Goal: Transaction & Acquisition: Purchase product/service

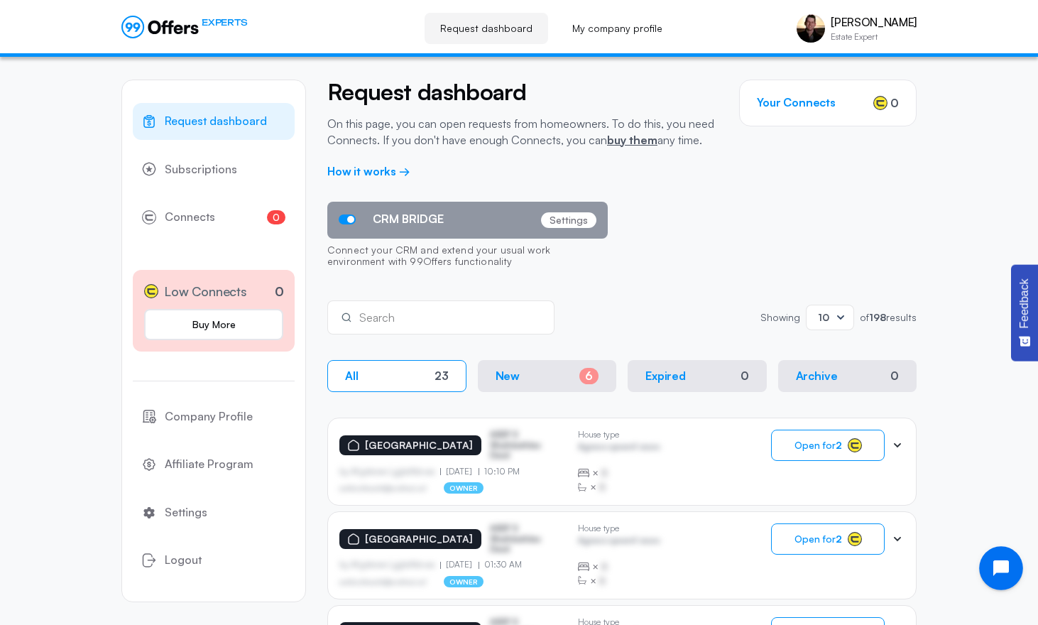
click at [992, 564] on button "Open chat widget" at bounding box center [1001, 568] width 44 height 44
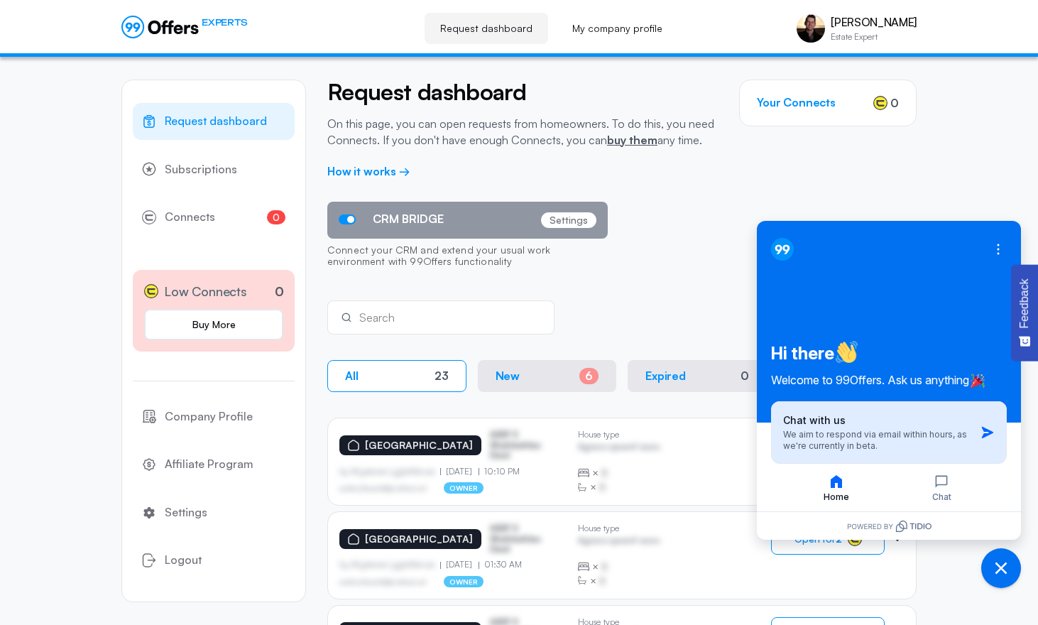
click at [946, 437] on span "We aim to respond via email within hours, as we're currently in beta." at bounding box center [875, 440] width 184 height 22
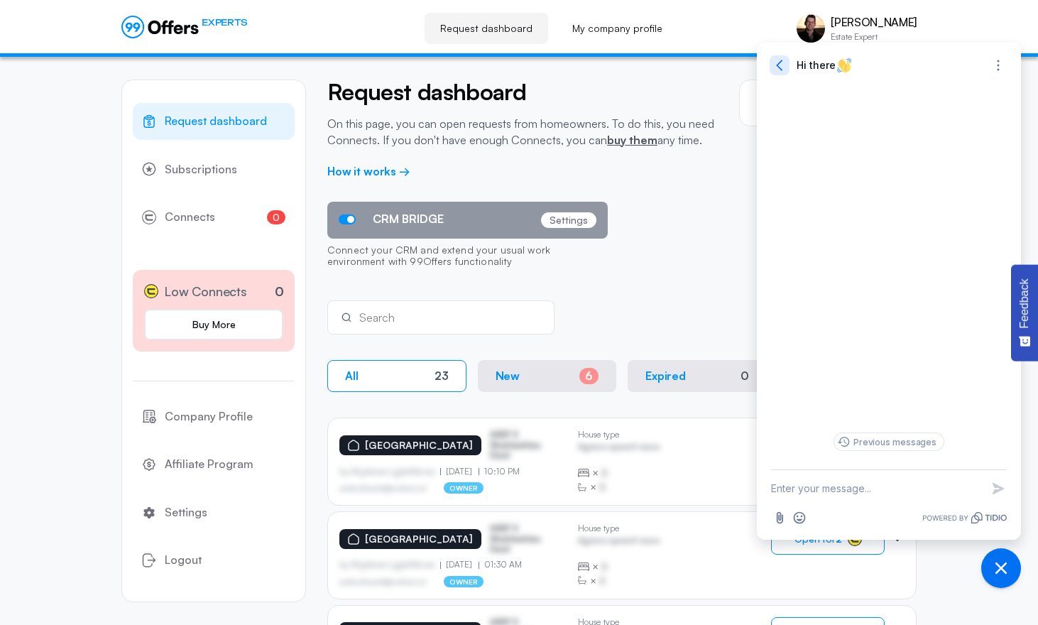
click at [777, 62] on icon "button" at bounding box center [779, 65] width 14 height 14
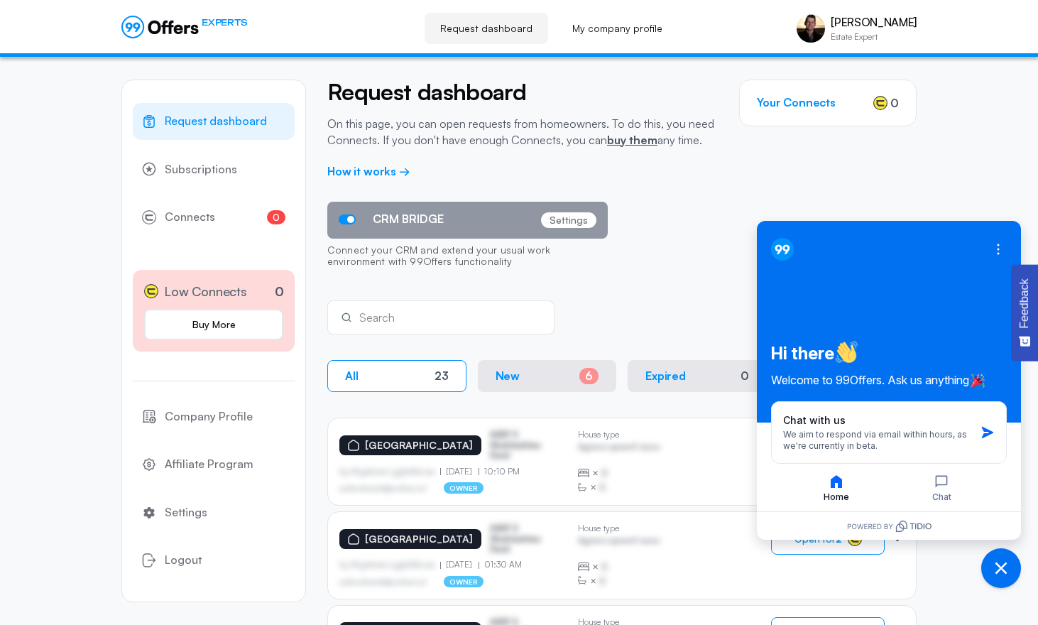
click at [896, 325] on div "Open options Hi there Welcome to 99Offers. Ask us anything" at bounding box center [889, 322] width 264 height 202
click at [951, 499] on button "Chat" at bounding box center [941, 488] width 102 height 30
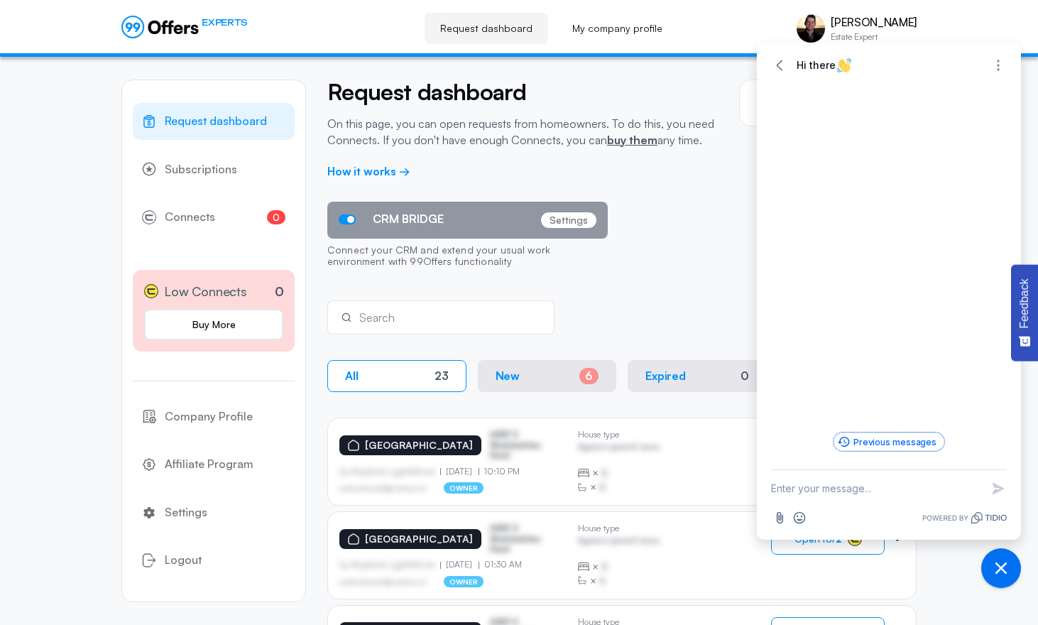
click at [902, 445] on button "Previous messages" at bounding box center [888, 441] width 111 height 18
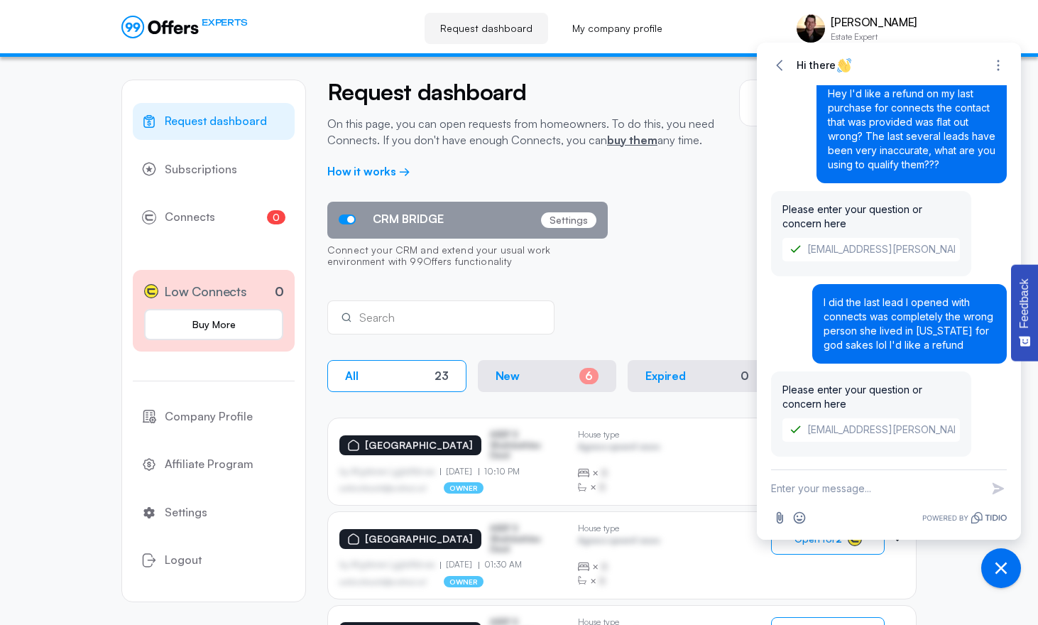
drag, startPoint x: 902, startPoint y: 395, endPoint x: 909, endPoint y: 503, distance: 108.1
click at [909, 503] on div "Go back Hi there Open options Expand Contact 99Offers Support [PERSON_NAME] [EM…" at bounding box center [889, 291] width 264 height 497
click at [822, 346] on div "I did the last lead I opened with connects was completely the wrong person she …" at bounding box center [909, 324] width 195 height 80
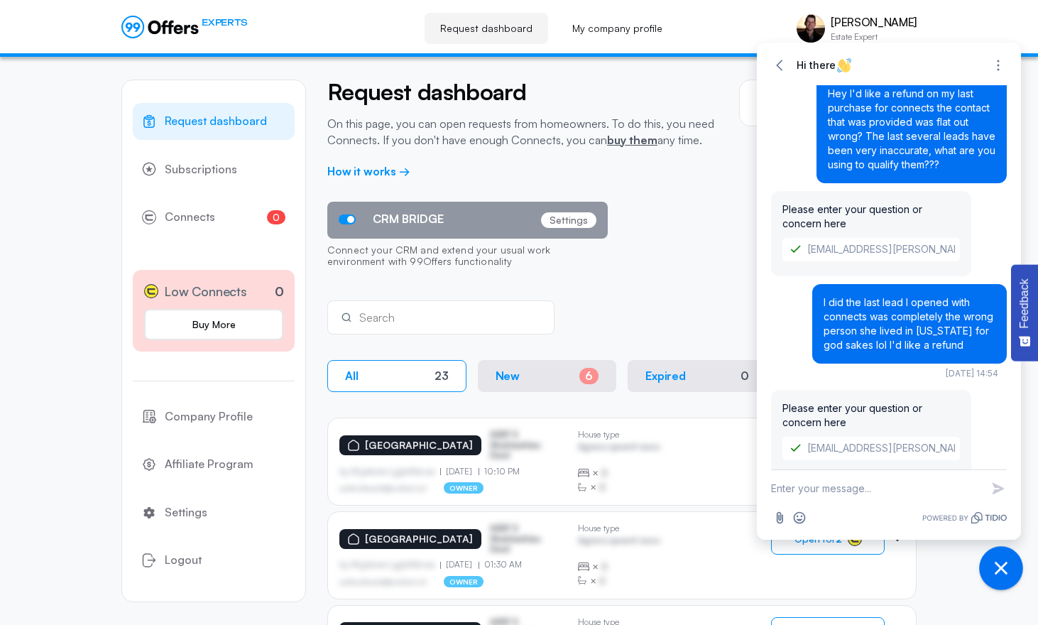
click at [1000, 569] on icon "Close chat widget" at bounding box center [1001, 568] width 22 height 22
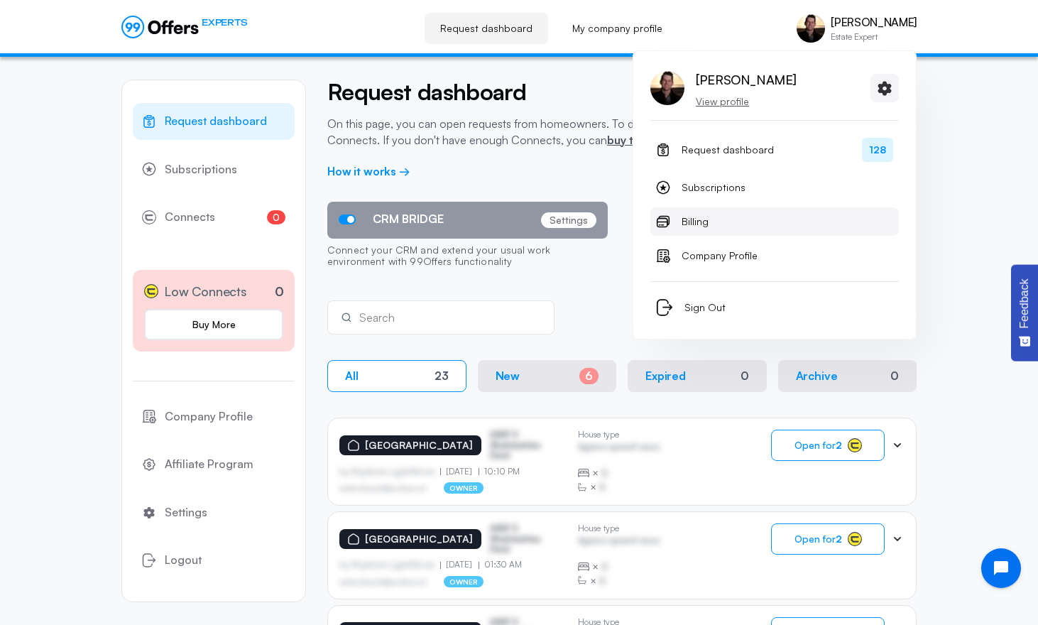
click at [710, 217] on link "Billing" at bounding box center [774, 221] width 248 height 28
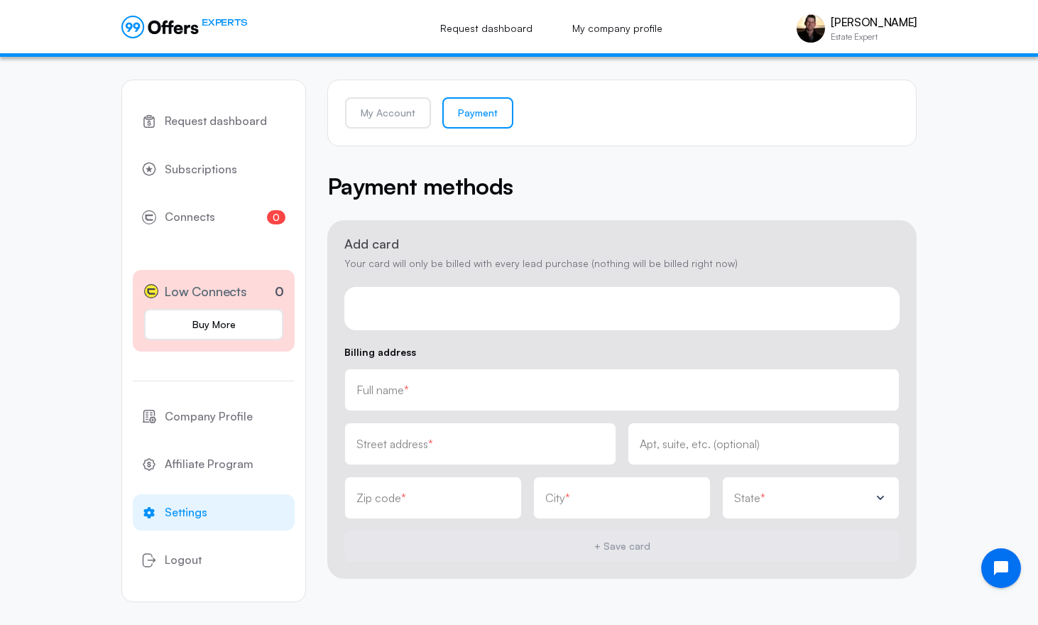
click at [476, 315] on div at bounding box center [621, 308] width 555 height 43
click at [559, 394] on input "text" at bounding box center [621, 390] width 531 height 16
type input "[PERSON_NAME]"
click at [586, 438] on div "Street address *" at bounding box center [480, 444] width 248 height 16
type input "[STREET_ADDRESS]"
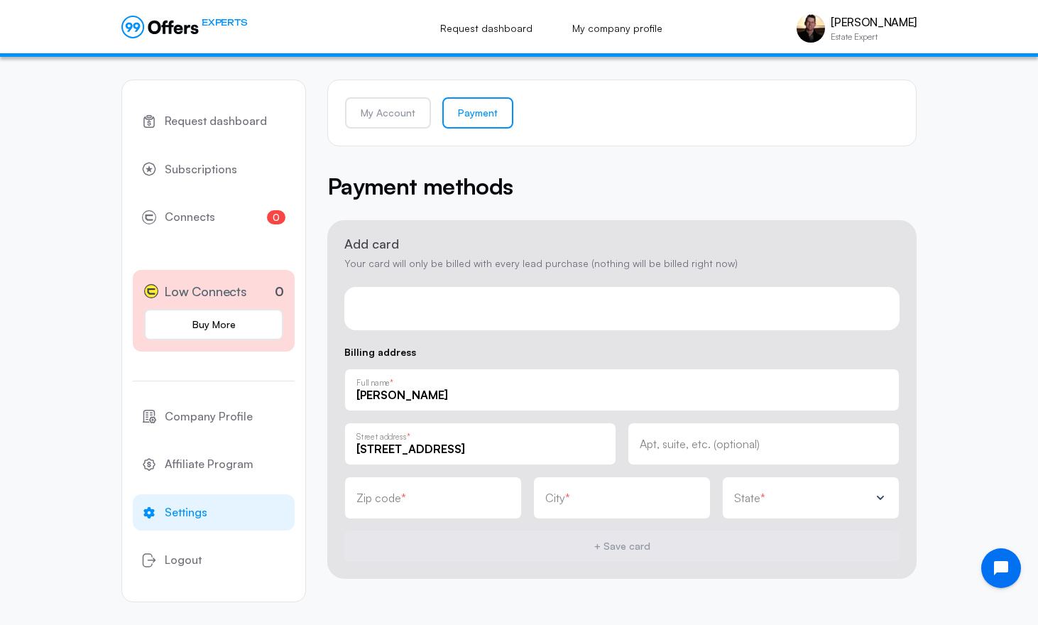
click at [668, 445] on input "text" at bounding box center [764, 444] width 248 height 16
type input "Apt 8"
click at [406, 502] on input "text" at bounding box center [432, 503] width 153 height 16
type input "92008"
click at [567, 500] on input "text" at bounding box center [621, 498] width 153 height 16
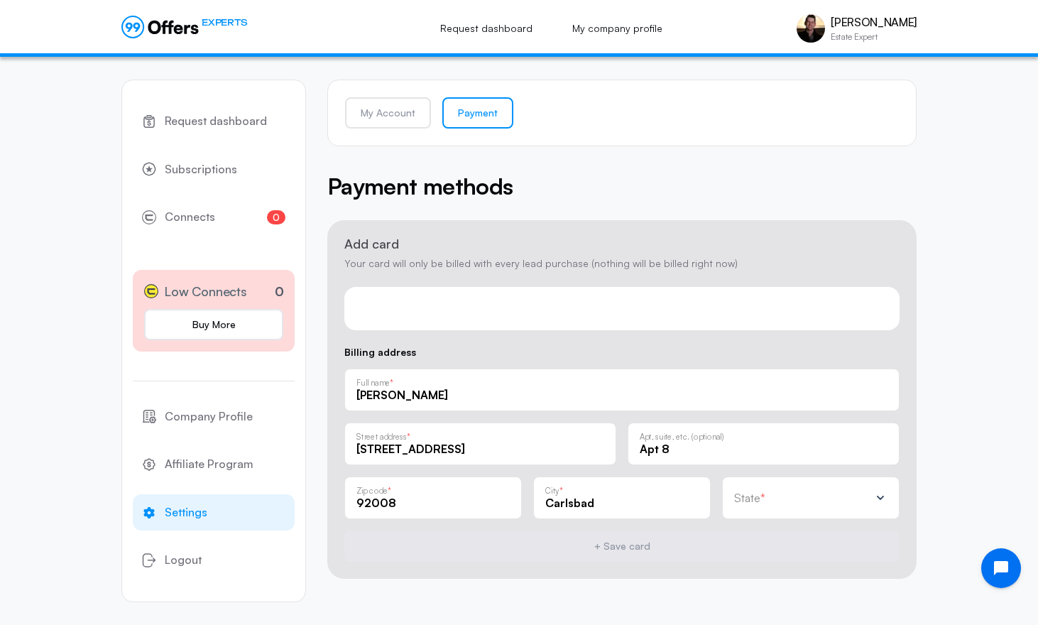
type input "Carlsbad"
click at [754, 499] on p "State" at bounding box center [747, 497] width 26 height 11
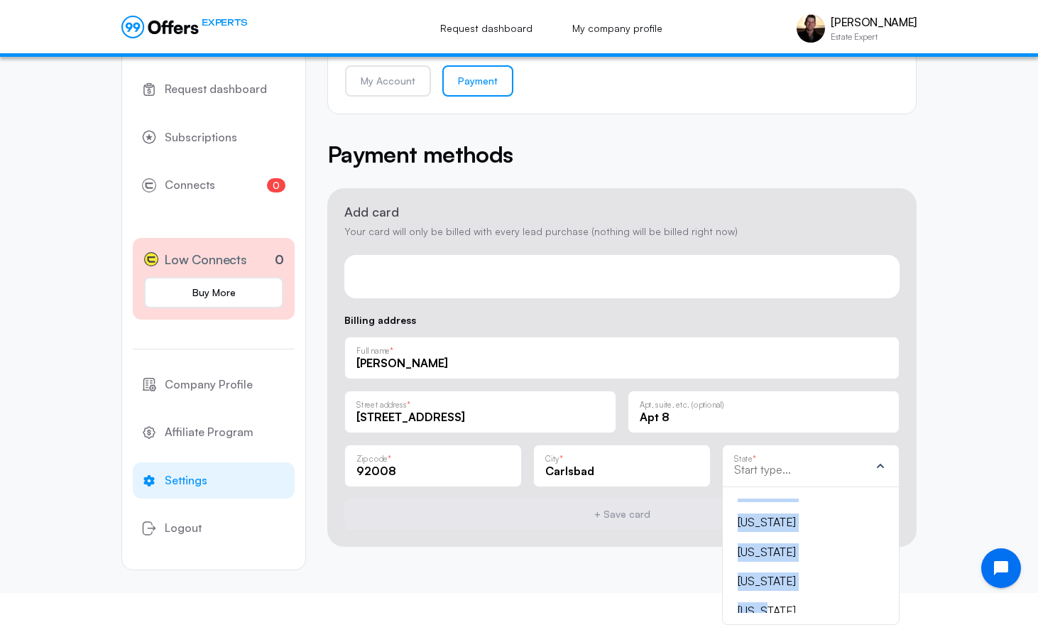
scroll to position [102, 0]
drag, startPoint x: 762, startPoint y: 513, endPoint x: 784, endPoint y: 558, distance: 49.8
click at [784, 558] on ul "[US_STATE] [US_STATE] [US_STATE] [US_STATE] [US_STATE] [US_STATE] [US_STATE] [U…" at bounding box center [810, 555] width 153 height 114
click at [779, 531] on div "[US_STATE]" at bounding box center [802, 530] width 129 height 18
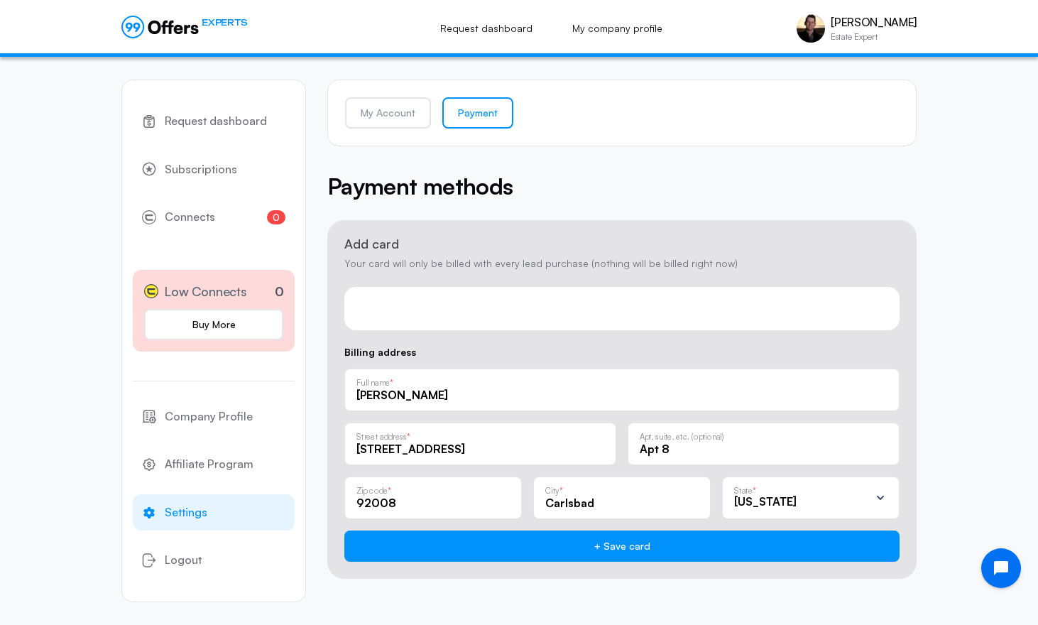
scroll to position [0, 0]
click at [954, 515] on div "Request dashboard Subscriptions 0 Connects 0 Low Connects 0 Buy More Company Pr…" at bounding box center [519, 341] width 1038 height 568
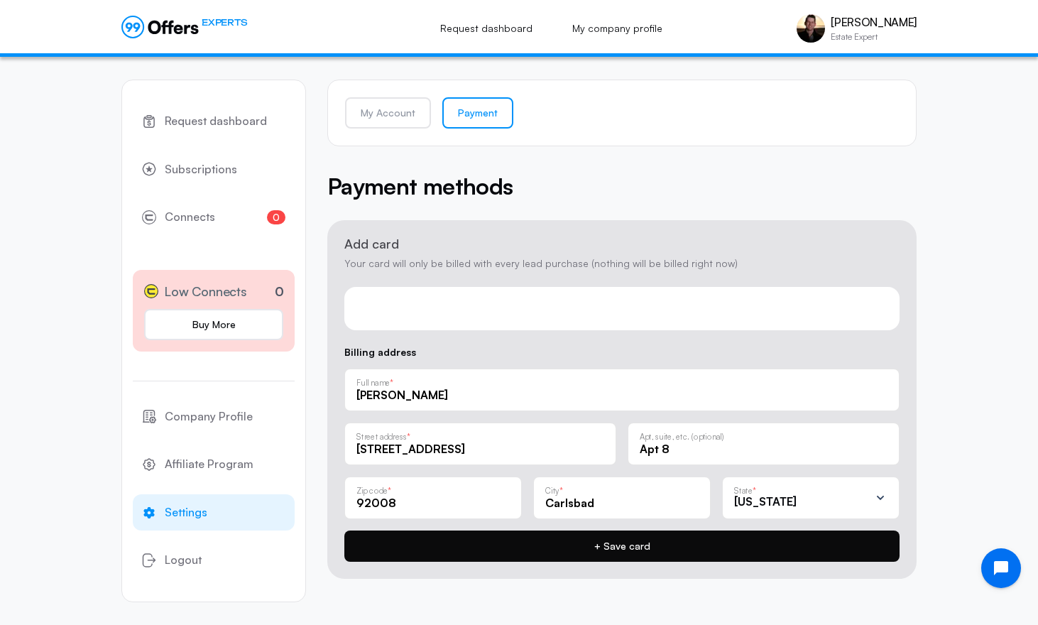
click at [765, 547] on button "+ Save card" at bounding box center [621, 545] width 555 height 31
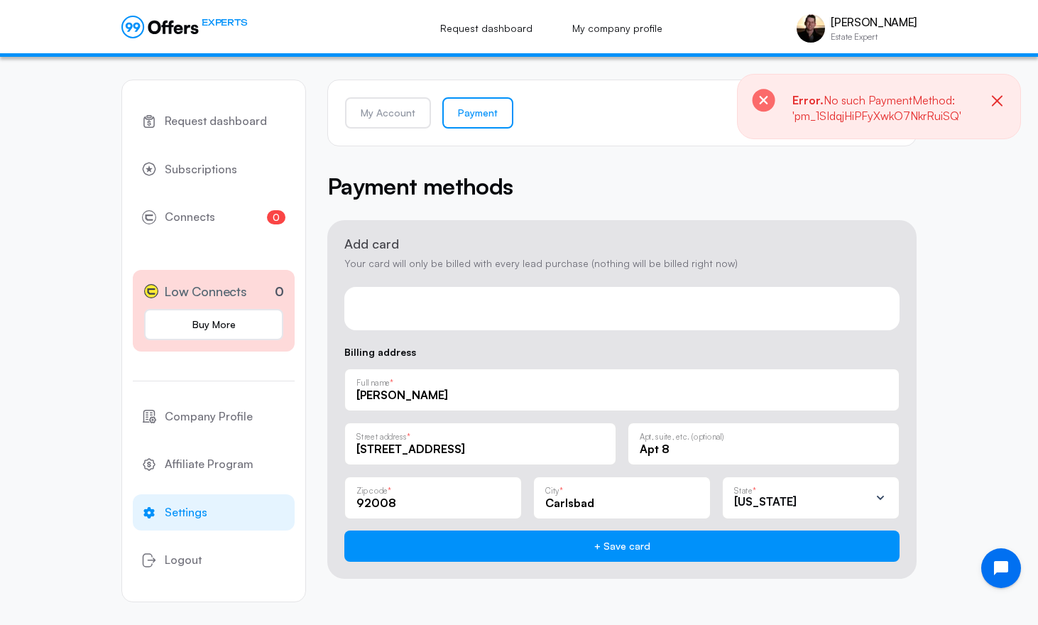
click at [997, 104] on icon "button" at bounding box center [997, 101] width 18 height 18
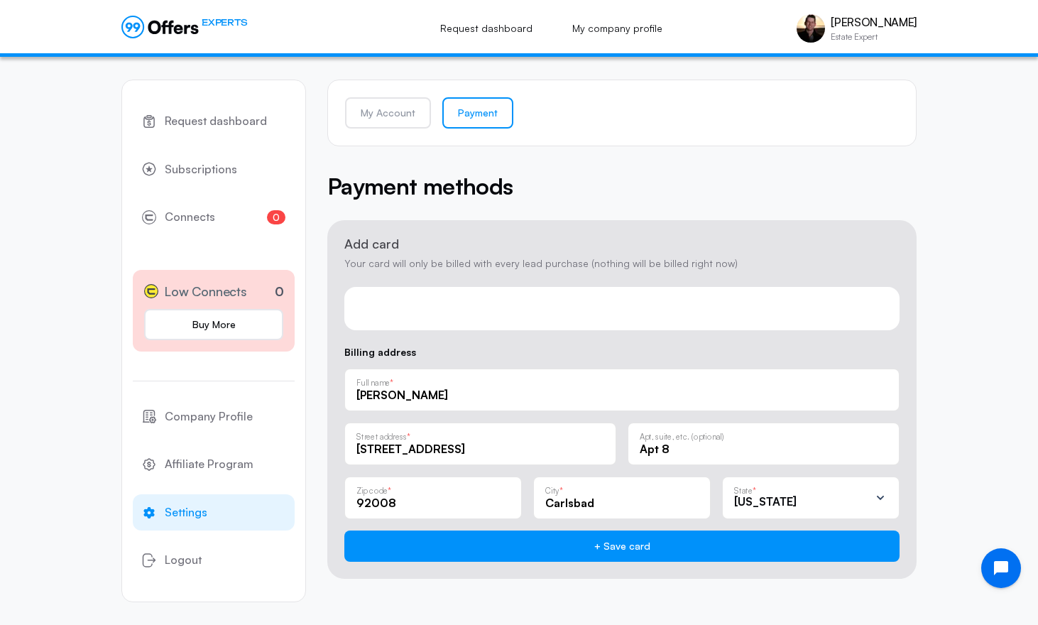
click at [820, 193] on div "Payment methods" at bounding box center [621, 186] width 589 height 34
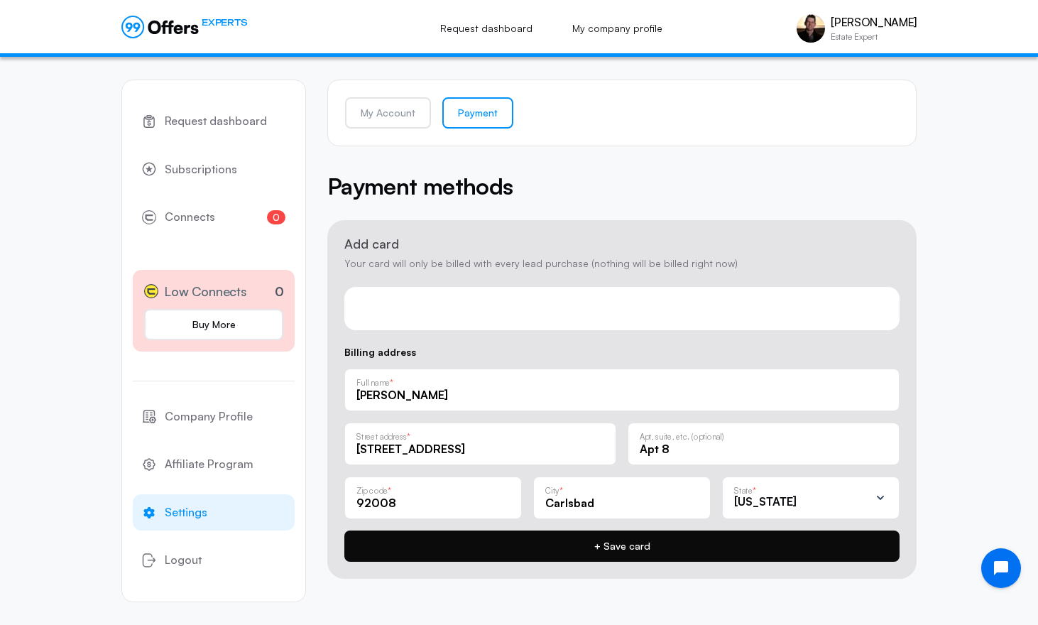
click at [645, 549] on button "+ Save card" at bounding box center [621, 545] width 555 height 31
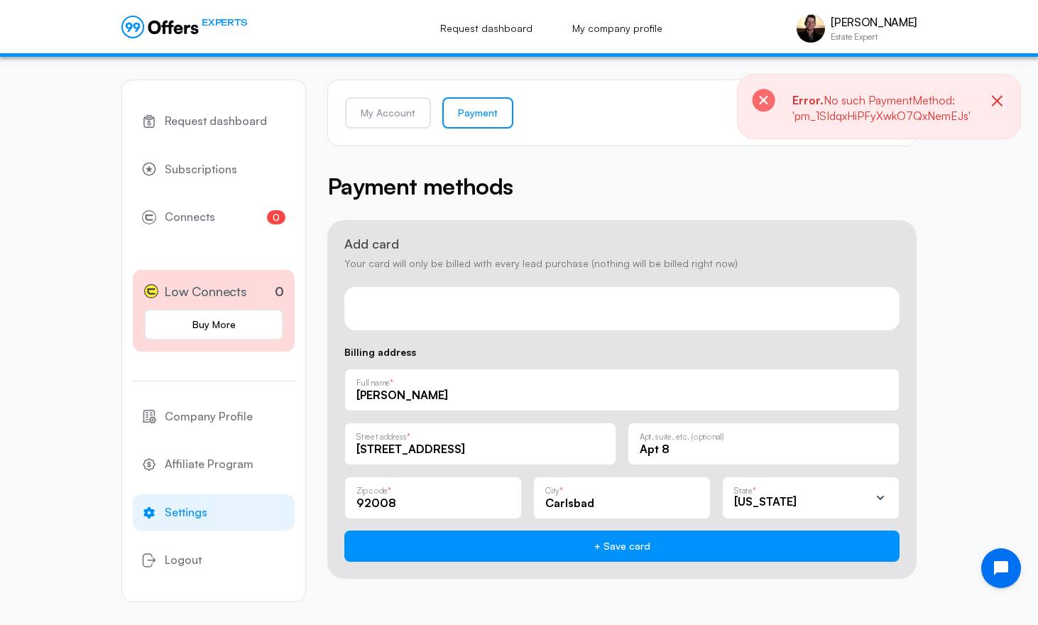
click at [926, 128] on div "Error. No such PaymentMethod: 'pm_1SIdqxHiPFyXwkO7QxNemEJs'" at bounding box center [879, 106] width 284 height 65
click at [994, 102] on icon "button" at bounding box center [997, 100] width 11 height 11
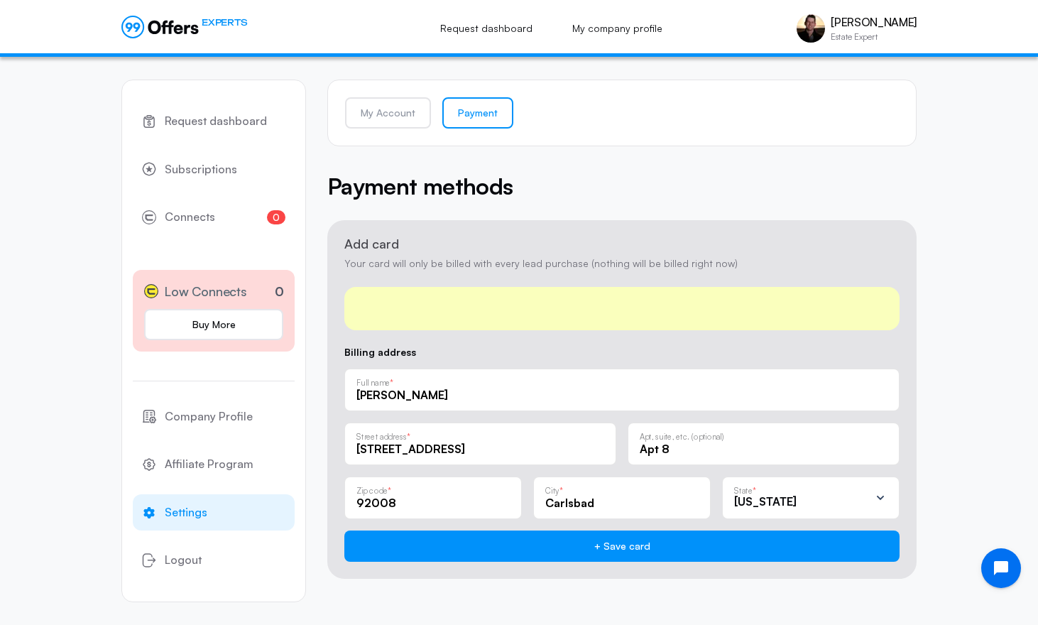
click at [659, 364] on div "Billing address [PERSON_NAME] Full name * [STREET_ADDRESS], suite, etc. (option…" at bounding box center [621, 454] width 555 height 214
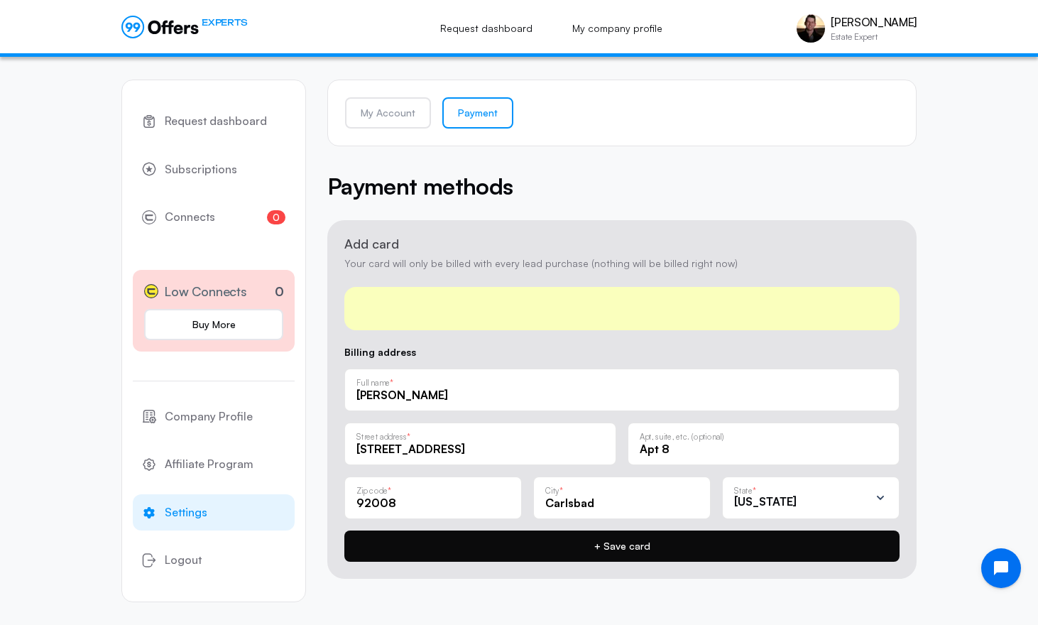
click at [657, 537] on button "+ Save card" at bounding box center [621, 545] width 555 height 31
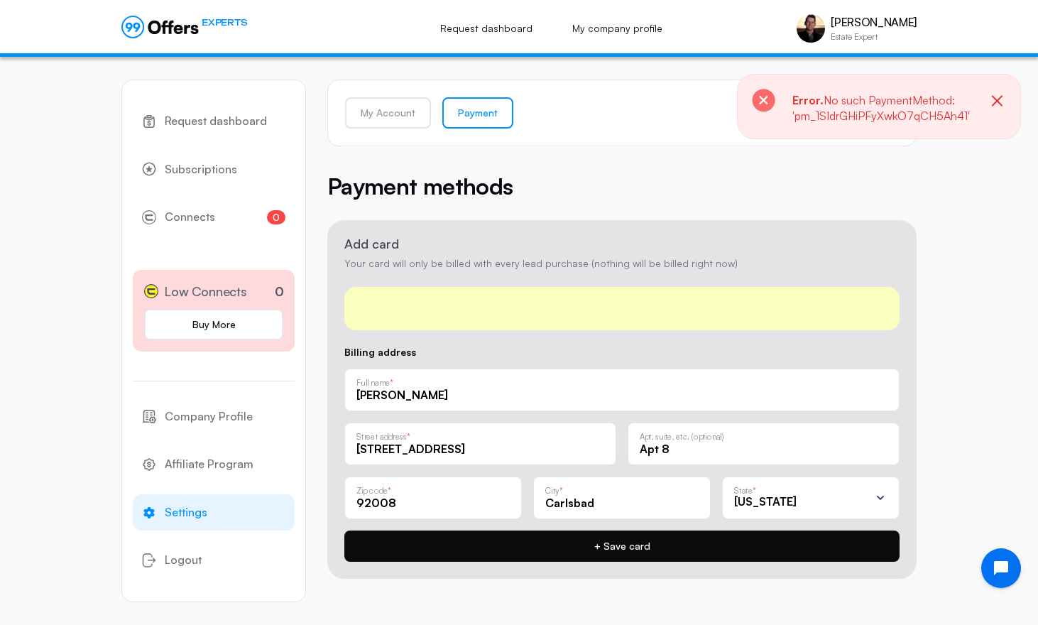
click at [664, 549] on button "+ Save card" at bounding box center [621, 545] width 555 height 31
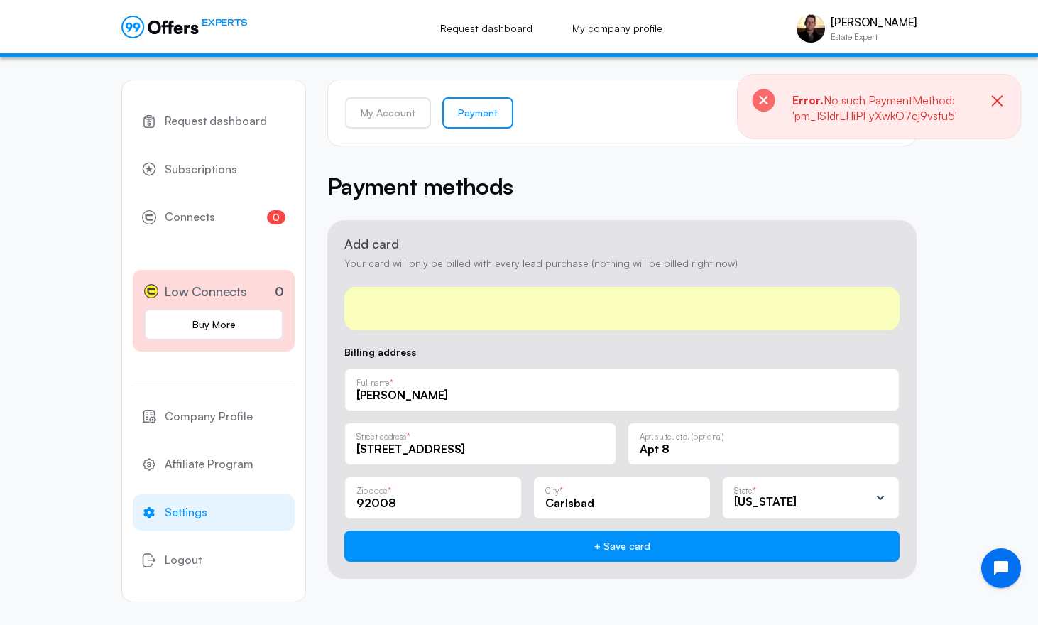
click at [591, 291] on div at bounding box center [621, 308] width 555 height 43
drag, startPoint x: 551, startPoint y: 297, endPoint x: 438, endPoint y: 273, distance: 115.3
click at [452, 273] on form "Add card Your card will only be billed with every lead purchase (nothing will b…" at bounding box center [621, 399] width 589 height 359
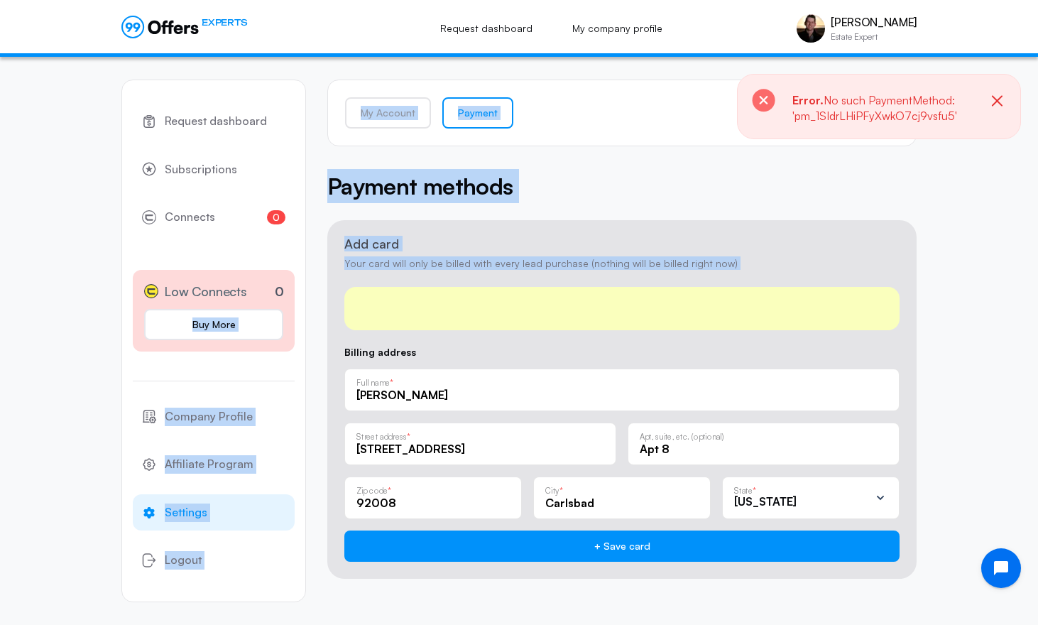
drag, startPoint x: 505, startPoint y: 314, endPoint x: 290, endPoint y: 295, distance: 215.2
click at [290, 295] on div "Request dashboard Subscriptions 0 Connects 0 Low Connects 0 Buy More Company Pr…" at bounding box center [518, 341] width 795 height 568
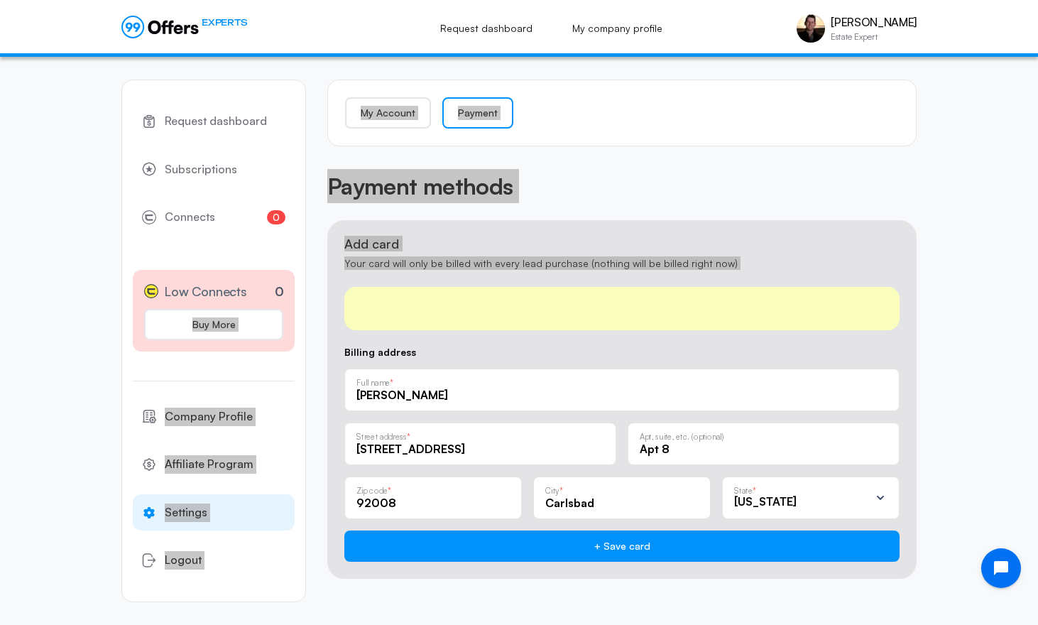
drag, startPoint x: 708, startPoint y: 317, endPoint x: 341, endPoint y: 298, distance: 367.5
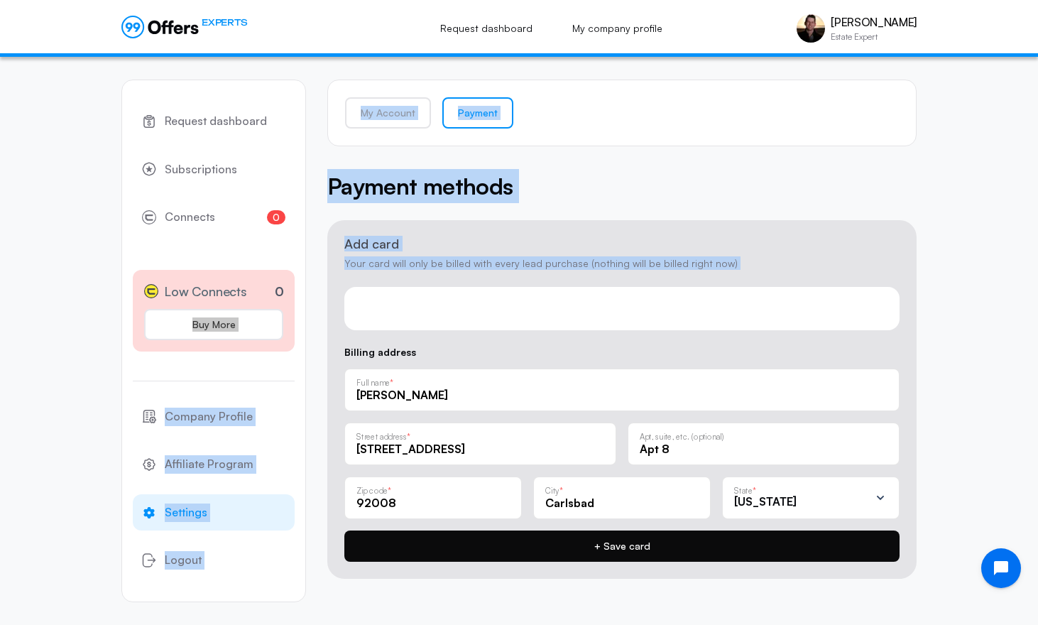
click at [635, 540] on button "+ Save card" at bounding box center [621, 545] width 555 height 31
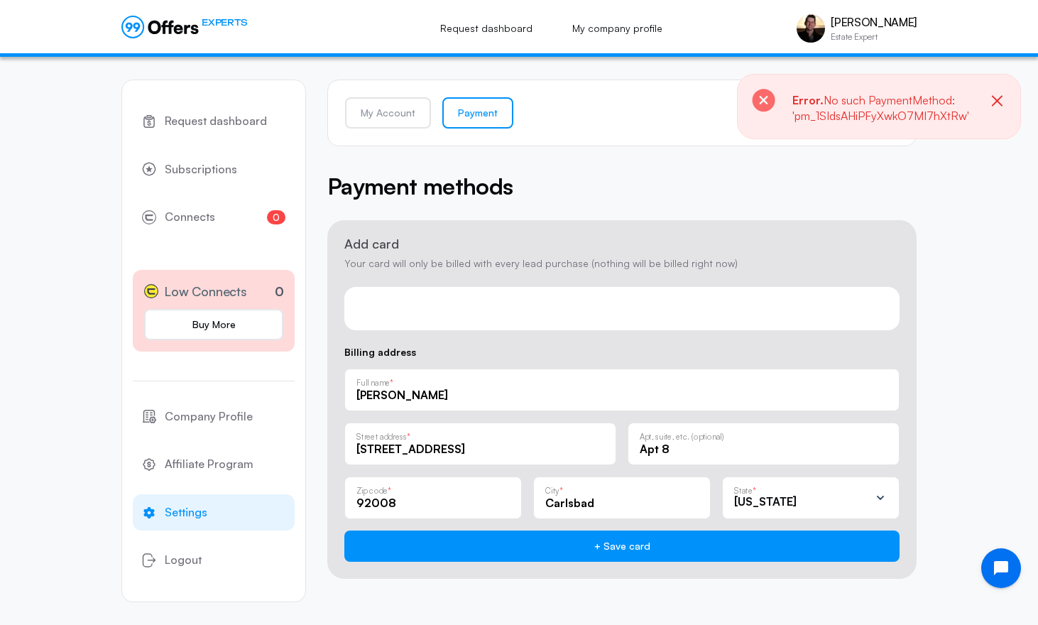
click at [620, 198] on div "Payment methods" at bounding box center [621, 186] width 589 height 34
click at [1001, 99] on icon "button" at bounding box center [997, 101] width 18 height 18
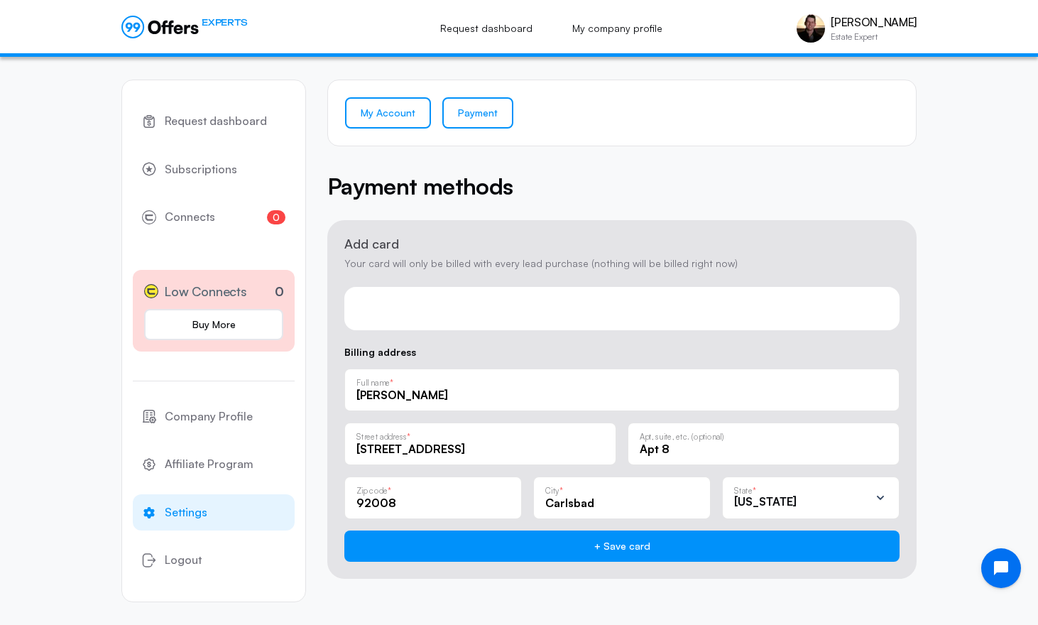
click at [396, 122] on link "My Account" at bounding box center [388, 112] width 86 height 31
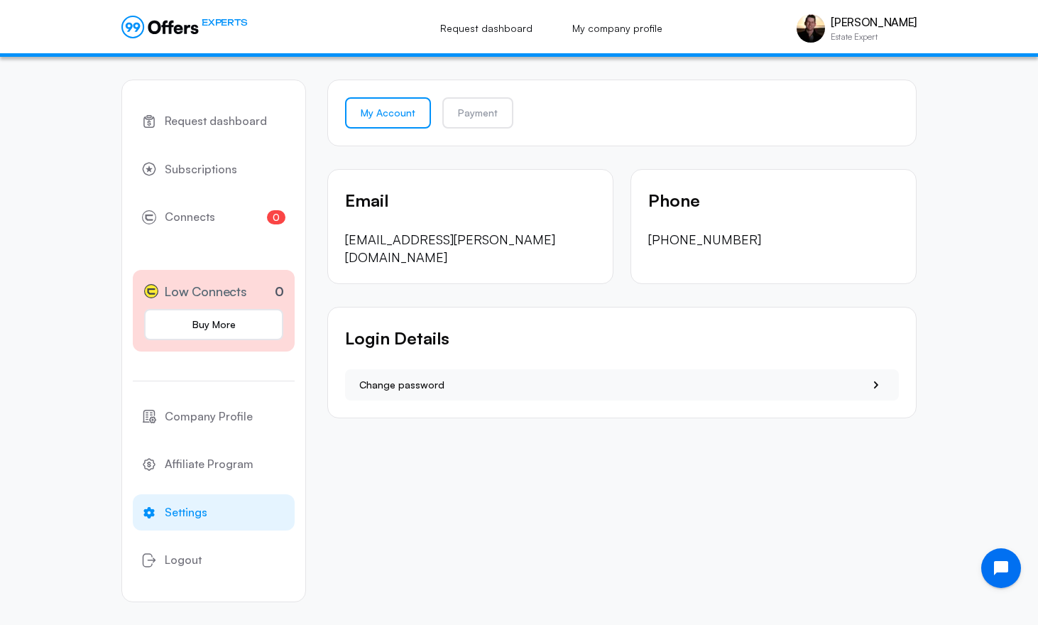
click at [548, 169] on div "Email [EMAIL_ADDRESS][PERSON_NAME][DOMAIN_NAME]" at bounding box center [470, 227] width 286 height 116
click at [159, 29] on icon at bounding box center [154, 27] width 13 height 13
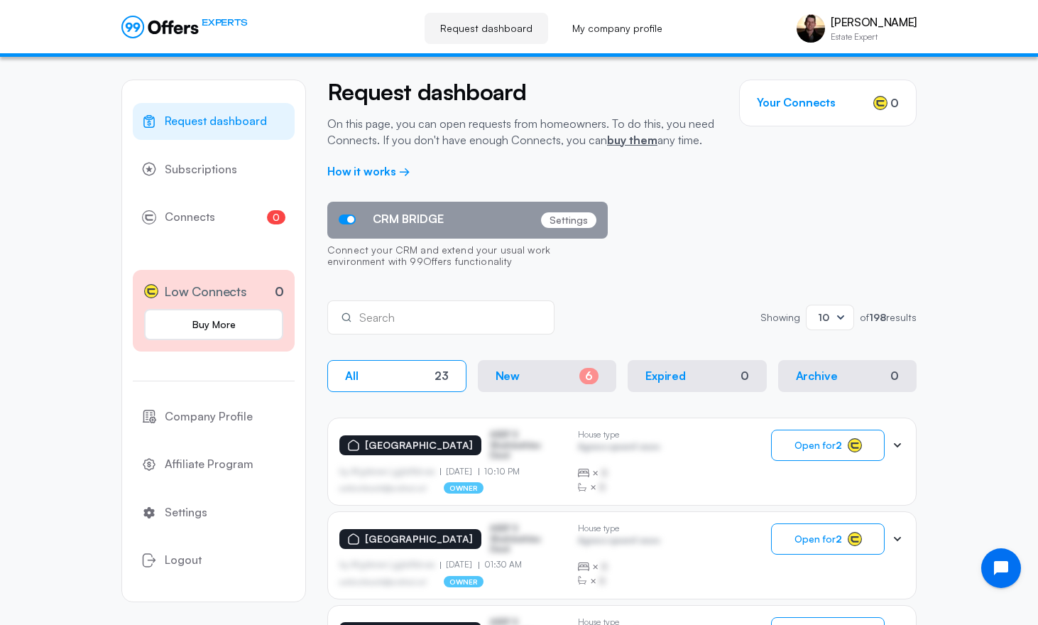
click at [688, 202] on div "CRM BRIDGE Settings Connect your CRM and extend your usual work environment wit…" at bounding box center [621, 239] width 589 height 74
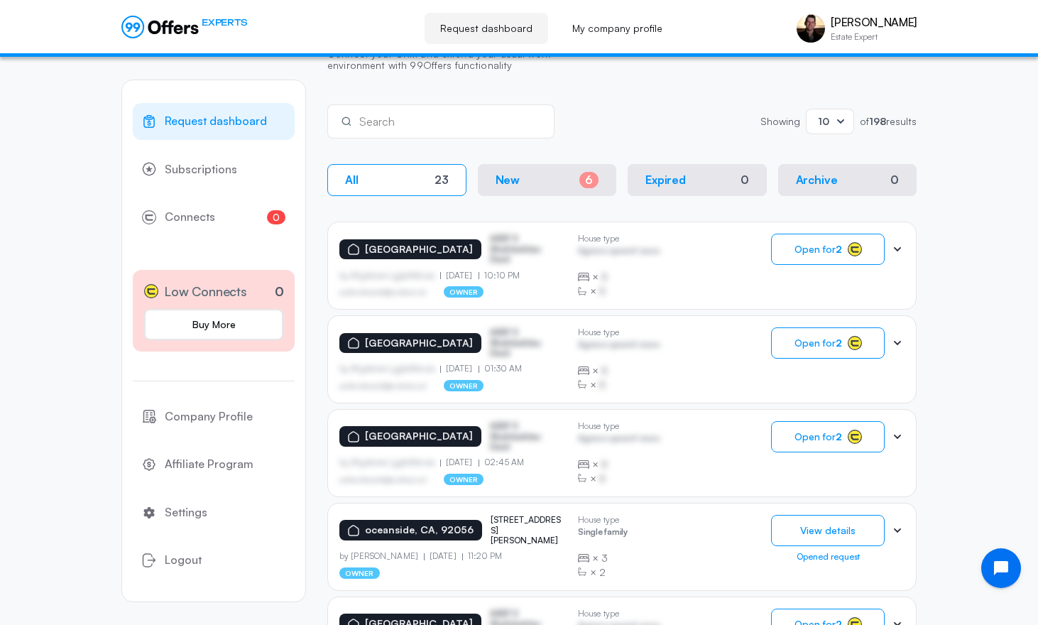
scroll to position [199, 0]
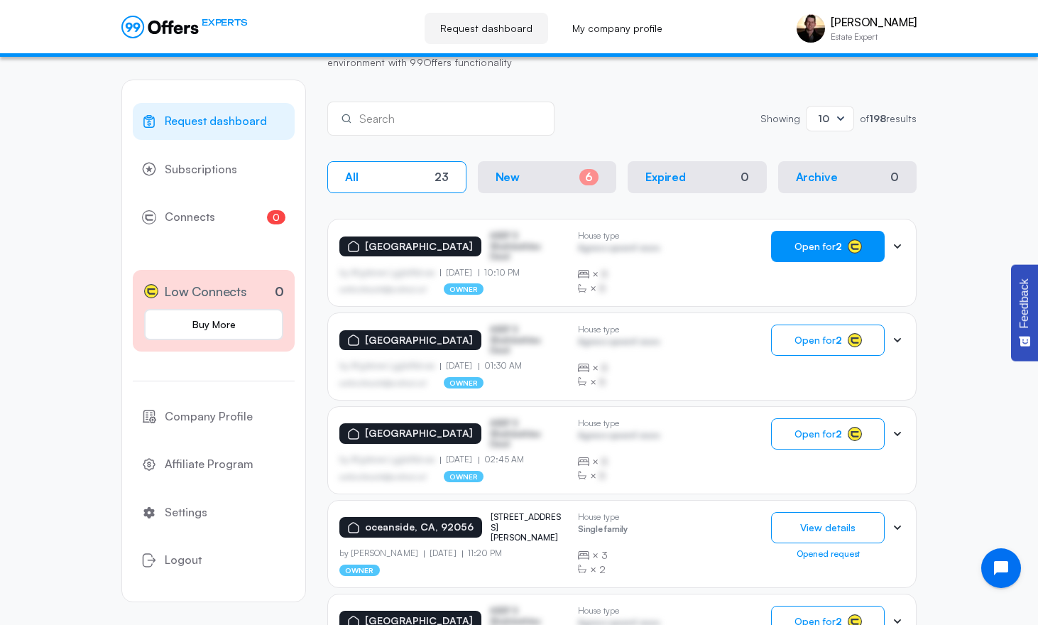
click at [782, 248] on button "Open for 2" at bounding box center [828, 246] width 114 height 31
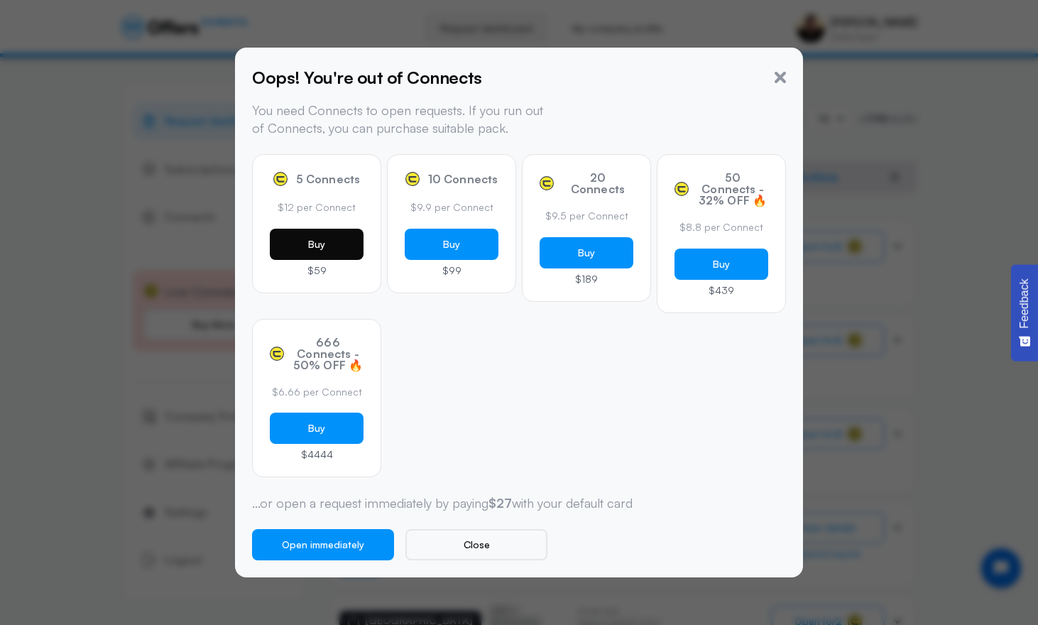
click at [341, 248] on button "Buy" at bounding box center [317, 244] width 94 height 31
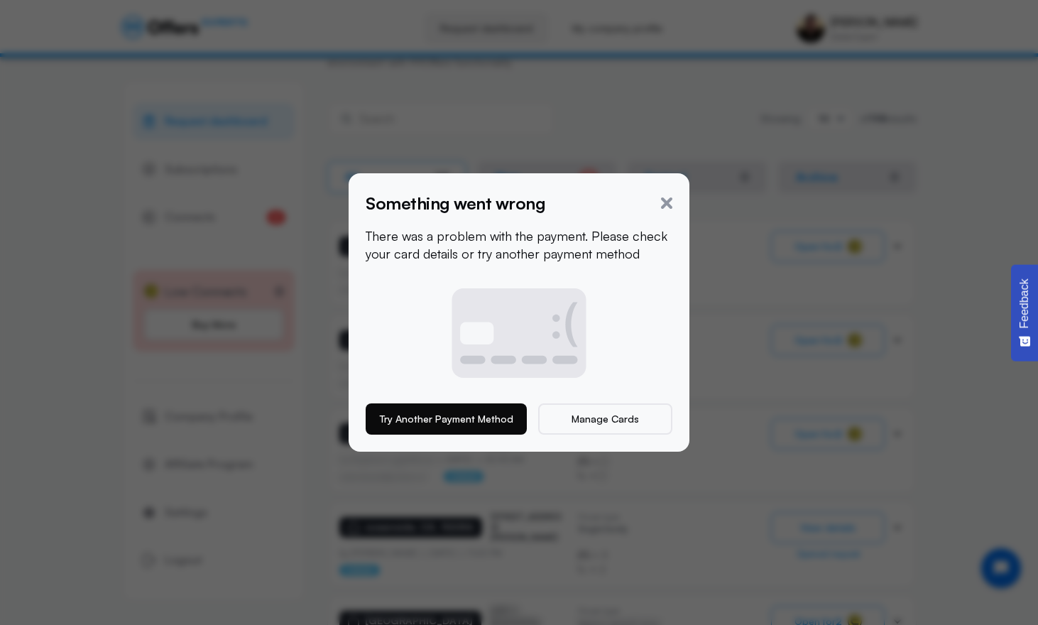
click at [463, 414] on button "Try Another Payment Method" at bounding box center [446, 418] width 161 height 31
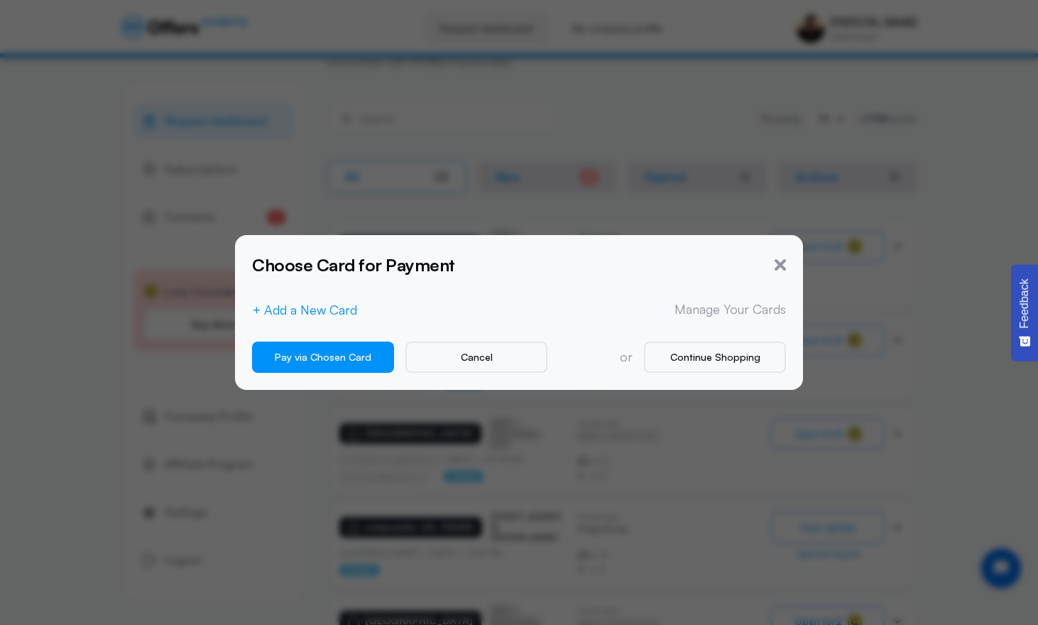
click at [354, 309] on button "+ Add a New Card" at bounding box center [304, 309] width 105 height 15
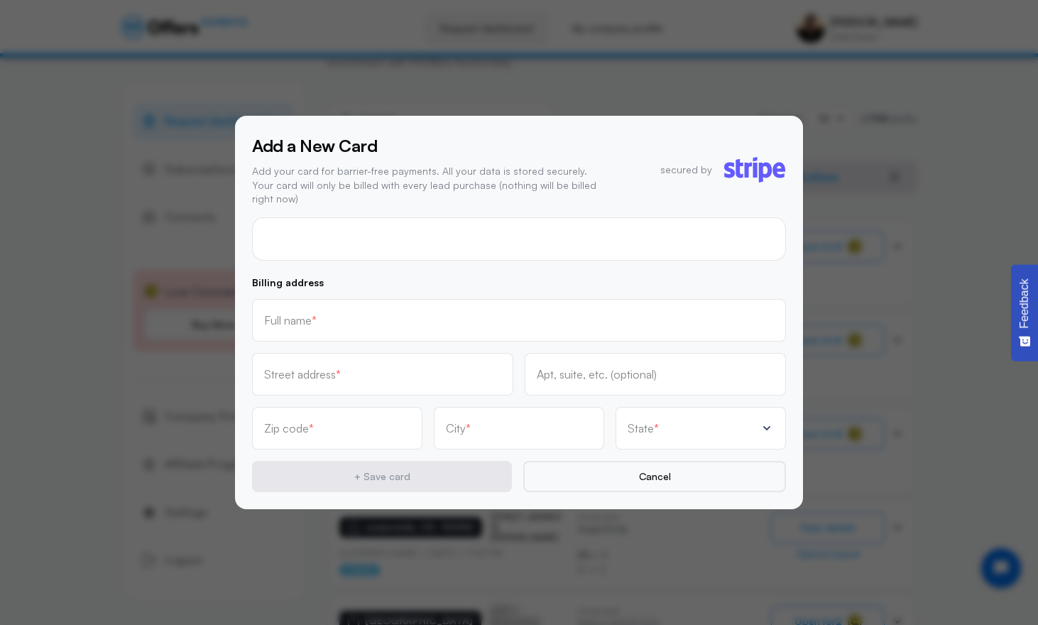
click at [372, 251] on div at bounding box center [519, 238] width 534 height 43
click at [371, 241] on div at bounding box center [519, 238] width 534 height 43
click at [359, 312] on input "text" at bounding box center [519, 320] width 510 height 16
type input "[PERSON_NAME]"
click at [362, 369] on input "text" at bounding box center [382, 374] width 237 height 16
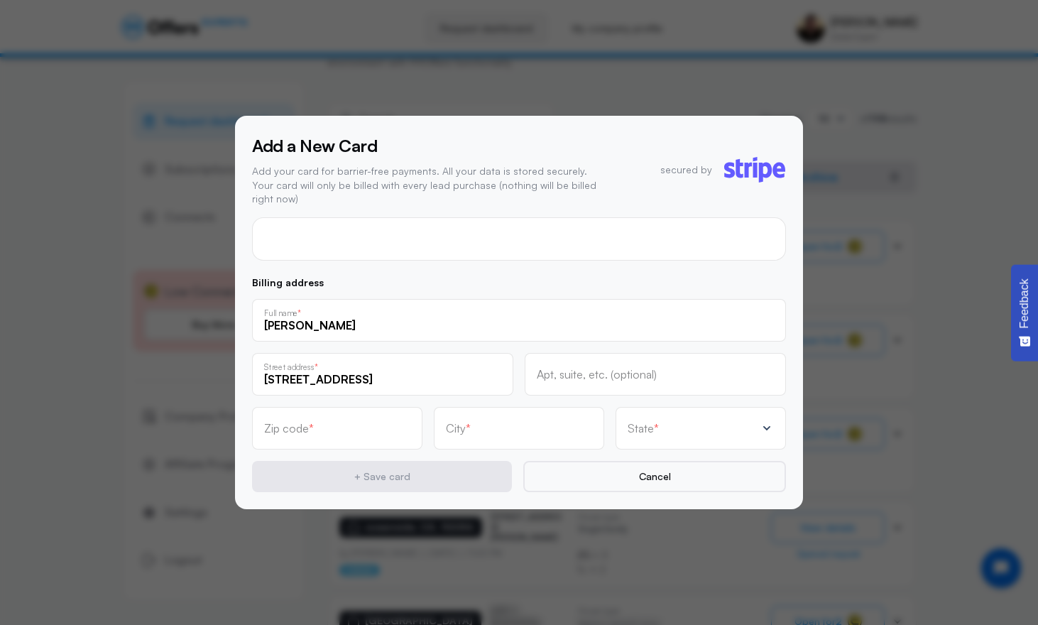
type input "[STREET_ADDRESS]"
click at [630, 378] on div "Apt, suite, etc. (optional)" at bounding box center [655, 374] width 261 height 43
type input "U"
type input "Apt. 8"
click at [392, 425] on input "text" at bounding box center [337, 433] width 146 height 16
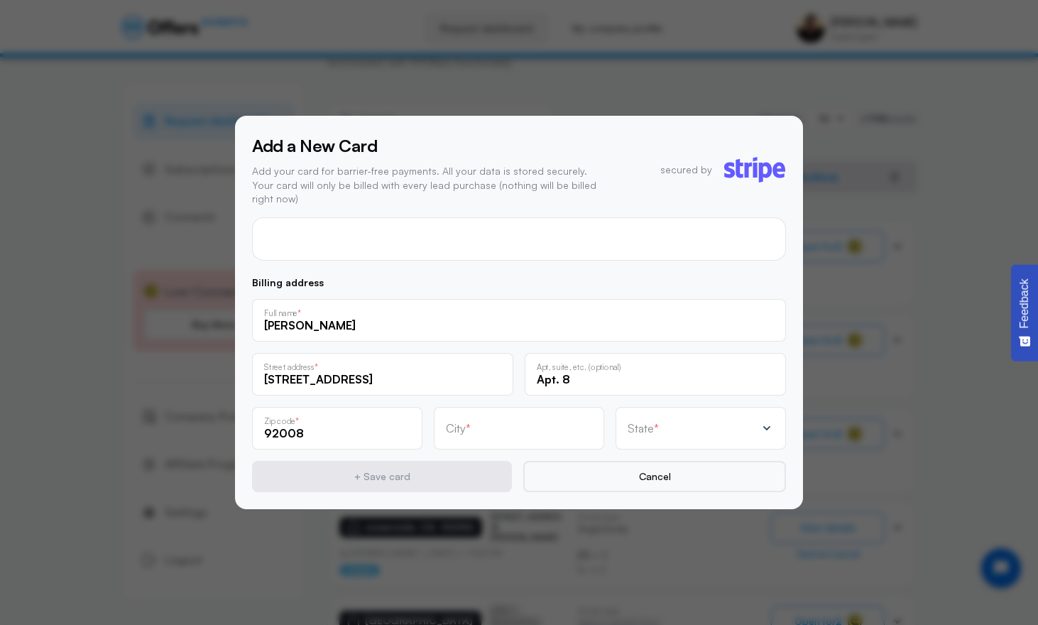
type input "92008"
click at [488, 424] on input "text" at bounding box center [519, 428] width 146 height 16
type input "Carlsbad"
click at [662, 421] on div "State *" at bounding box center [692, 428] width 128 height 14
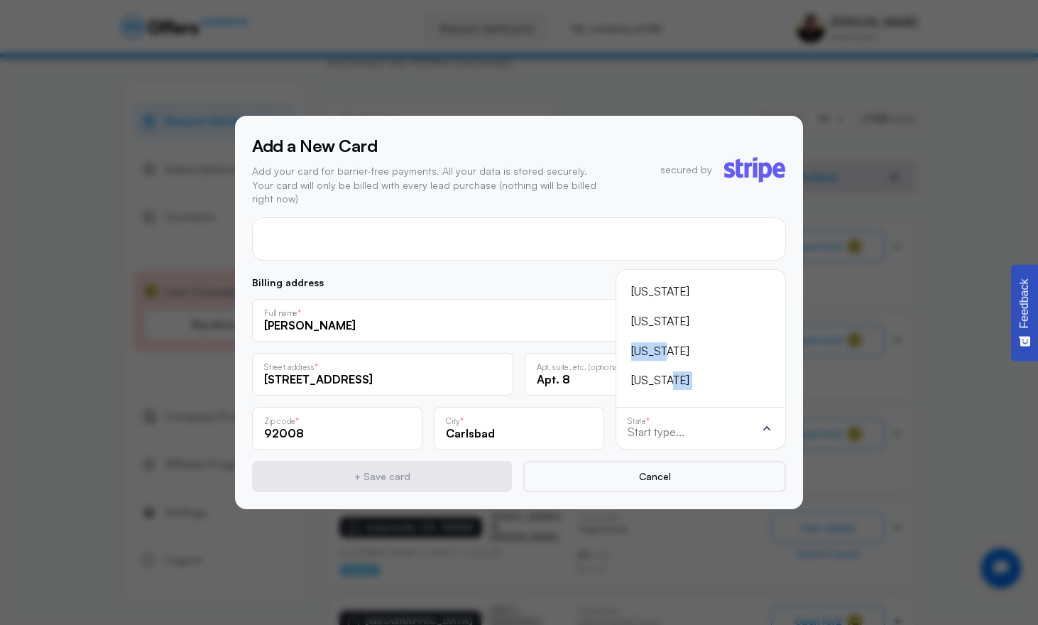
drag, startPoint x: 683, startPoint y: 347, endPoint x: 689, endPoint y: 371, distance: 24.8
click at [689, 371] on ul "[US_STATE] [US_STATE] [US_STATE] [US_STATE] [US_STATE] [US_STATE] [US_STATE] [U…" at bounding box center [701, 338] width 146 height 114
drag, startPoint x: 701, startPoint y: 340, endPoint x: 688, endPoint y: 279, distance: 62.4
click at [688, 281] on ul "[US_STATE] [US_STATE] [US_STATE] [US_STATE] [US_STATE] [US_STATE] [US_STATE] [U…" at bounding box center [701, 338] width 146 height 114
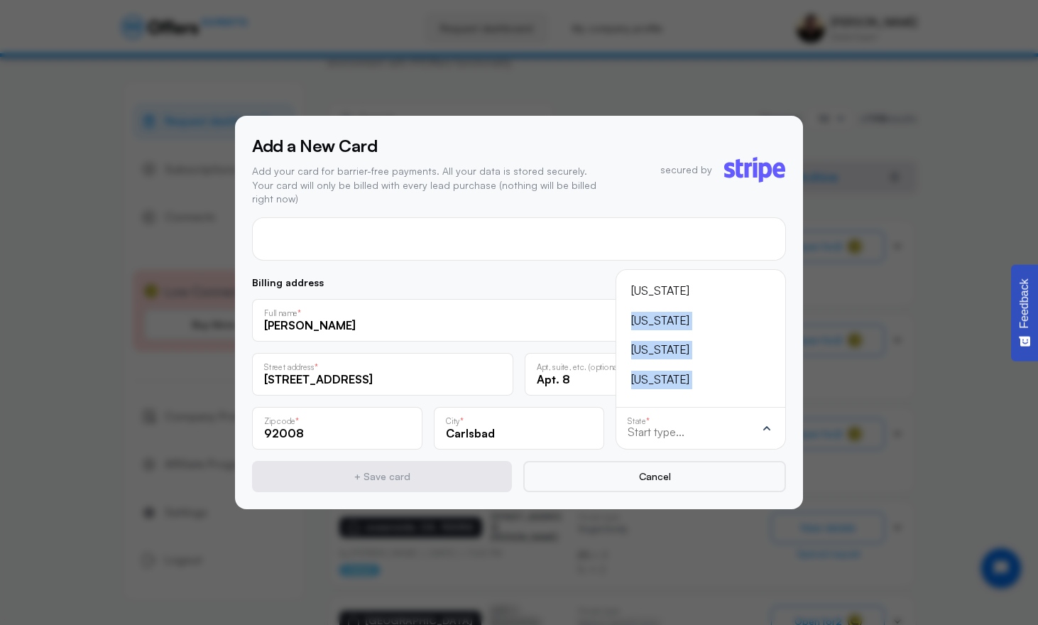
scroll to position [-67, 0]
click at [662, 326] on div "[US_STATE]" at bounding box center [692, 330] width 122 height 18
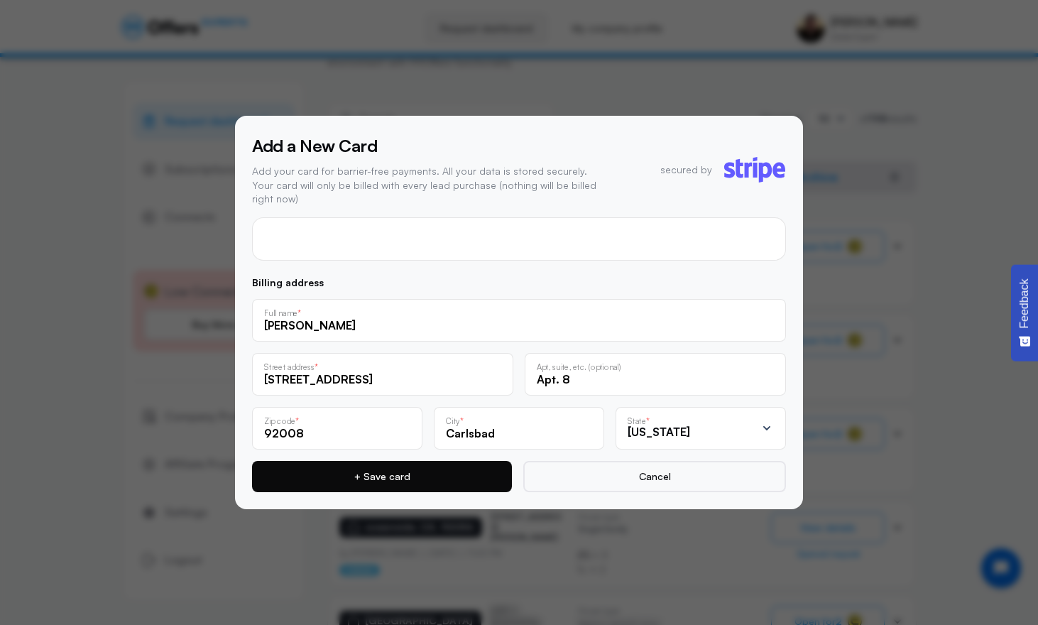
click at [462, 464] on button "+ Save card" at bounding box center [382, 476] width 260 height 31
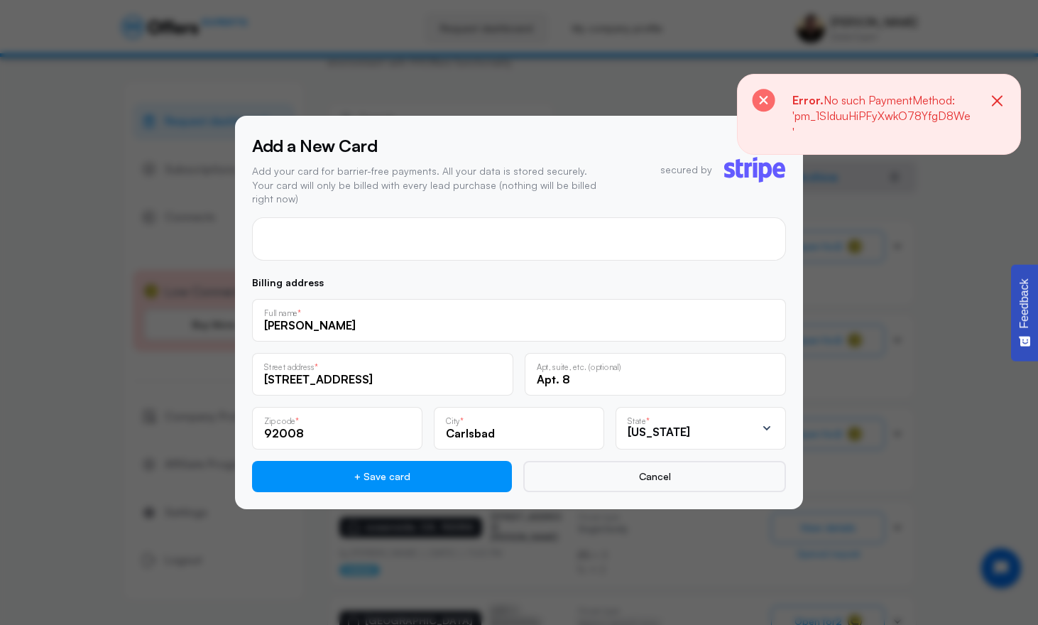
click at [1004, 97] on icon "button" at bounding box center [997, 101] width 18 height 18
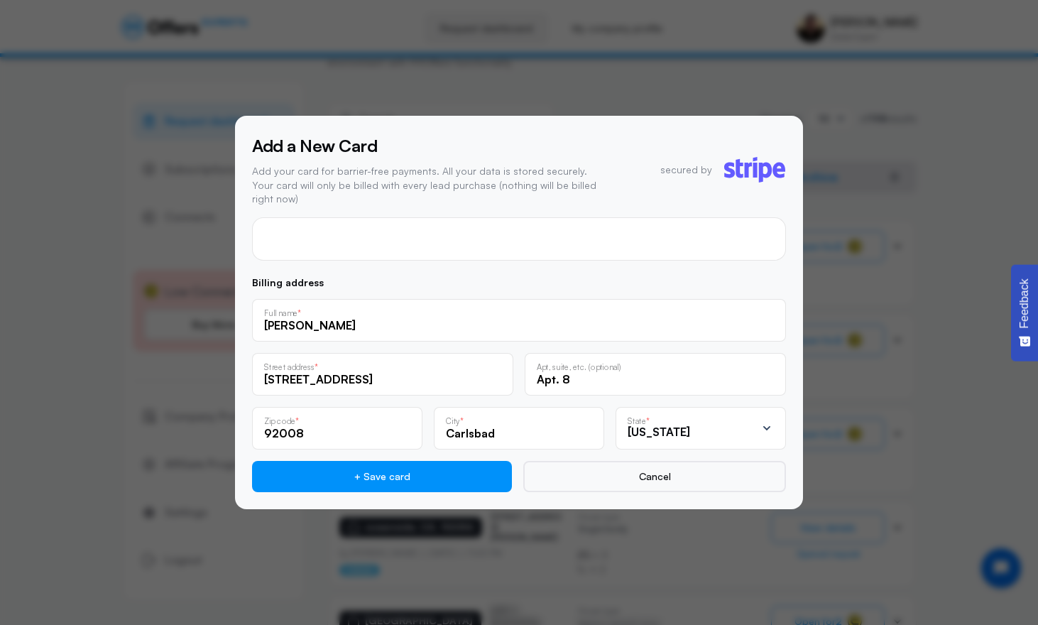
click at [708, 97] on div at bounding box center [519, 312] width 1038 height 625
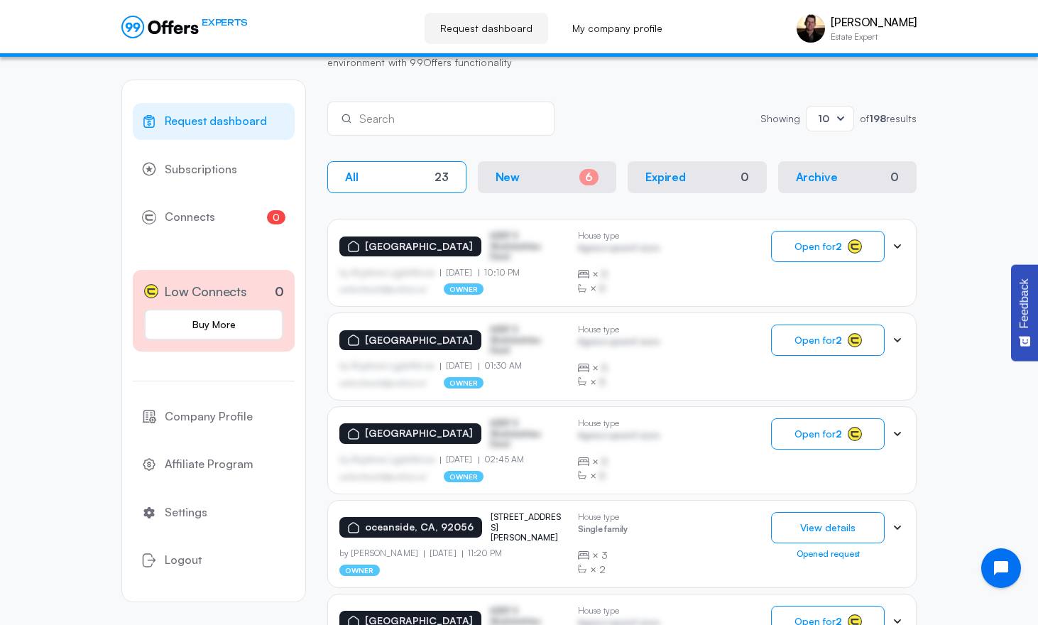
click at [680, 537] on div "[GEOGRAPHIC_DATA] 3747 [PERSON_NAME] dr by [PERSON_NAME] [DATE] 11:20 PM owner …" at bounding box center [621, 544] width 565 height 64
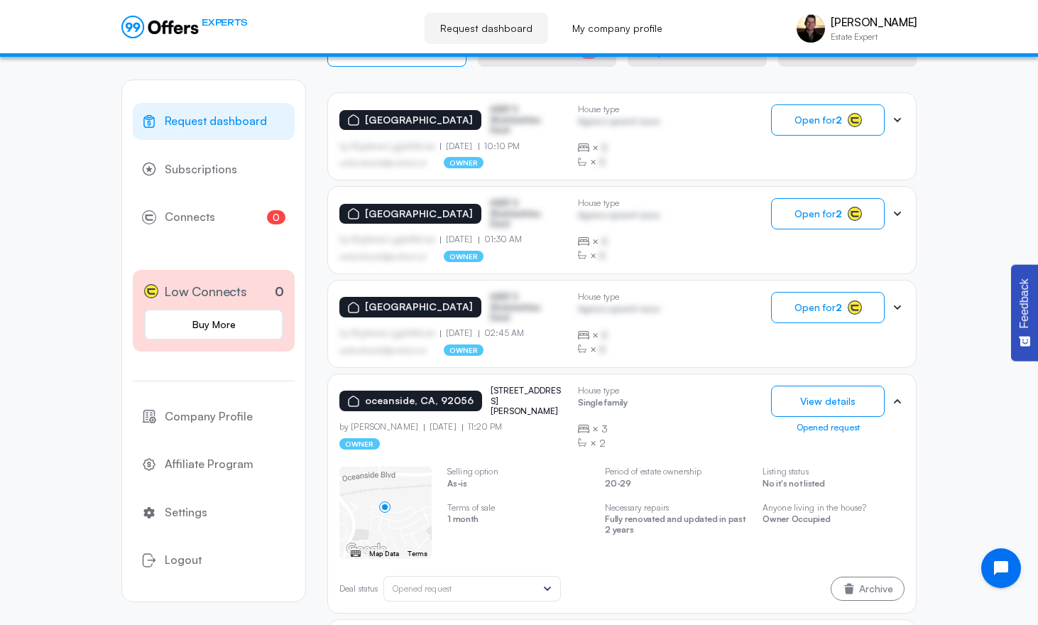
scroll to position [341, 0]
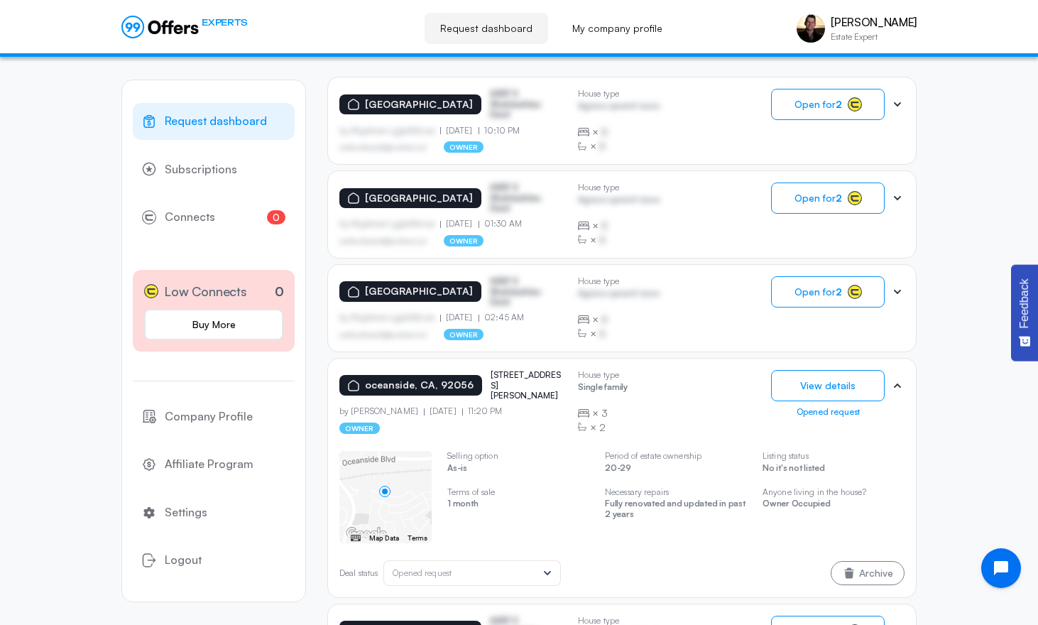
click at [1033, 317] on button "Feedback" at bounding box center [1024, 312] width 27 height 97
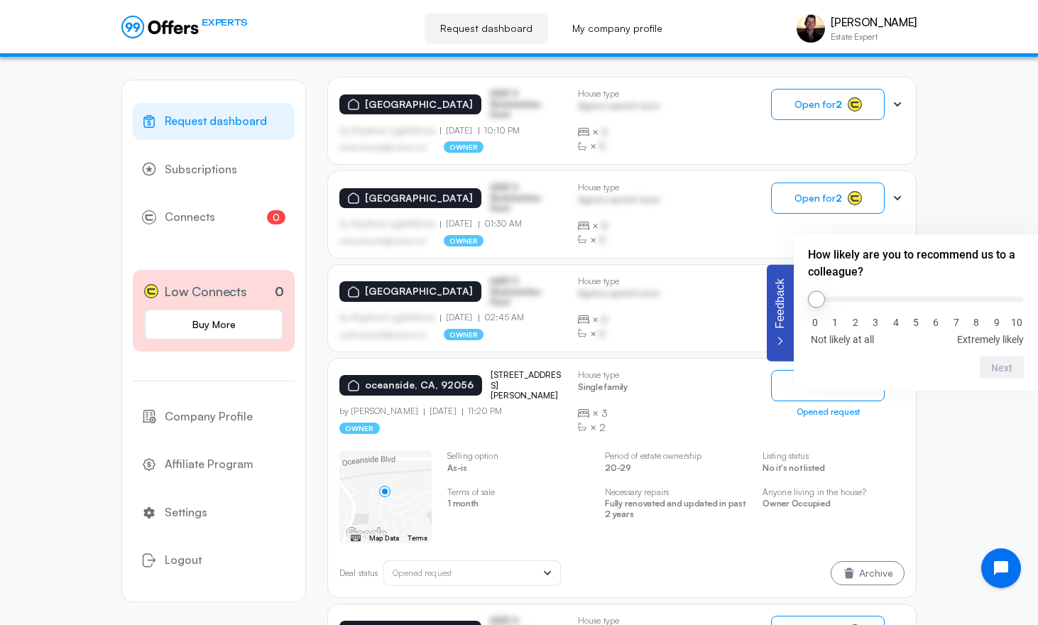
click at [877, 415] on div "Opened request" at bounding box center [828, 412] width 114 height 10
click at [782, 339] on icon "Feedback - Hide survey" at bounding box center [780, 340] width 9 height 9
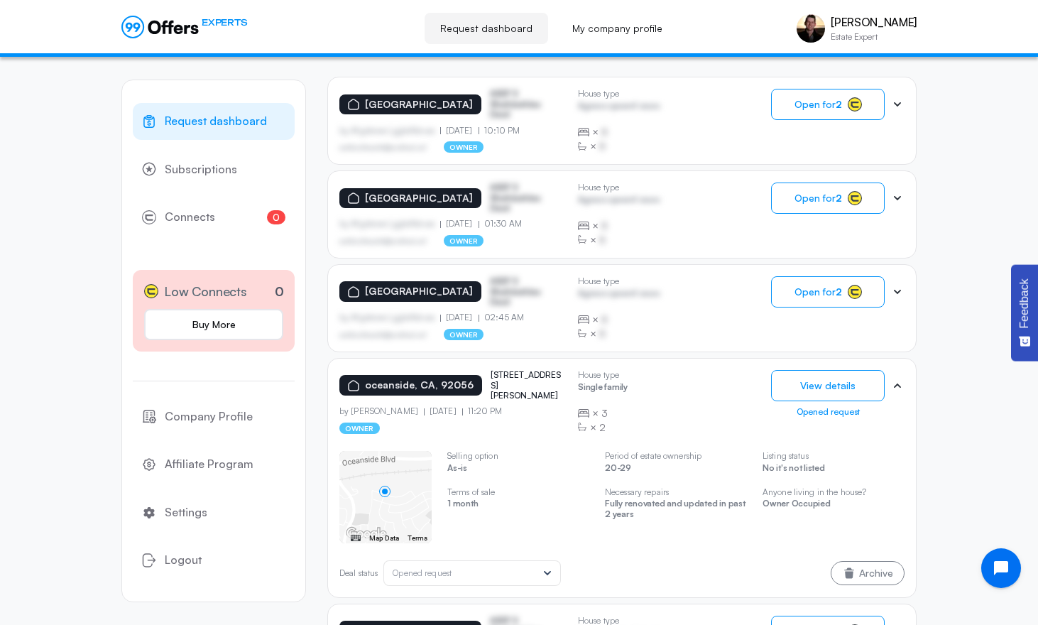
click at [53, 372] on div "Request dashboard Subscriptions 0 Connects 0 Low Connects 0 Buy More Company Pr…" at bounding box center [519, 479] width 1038 height 1527
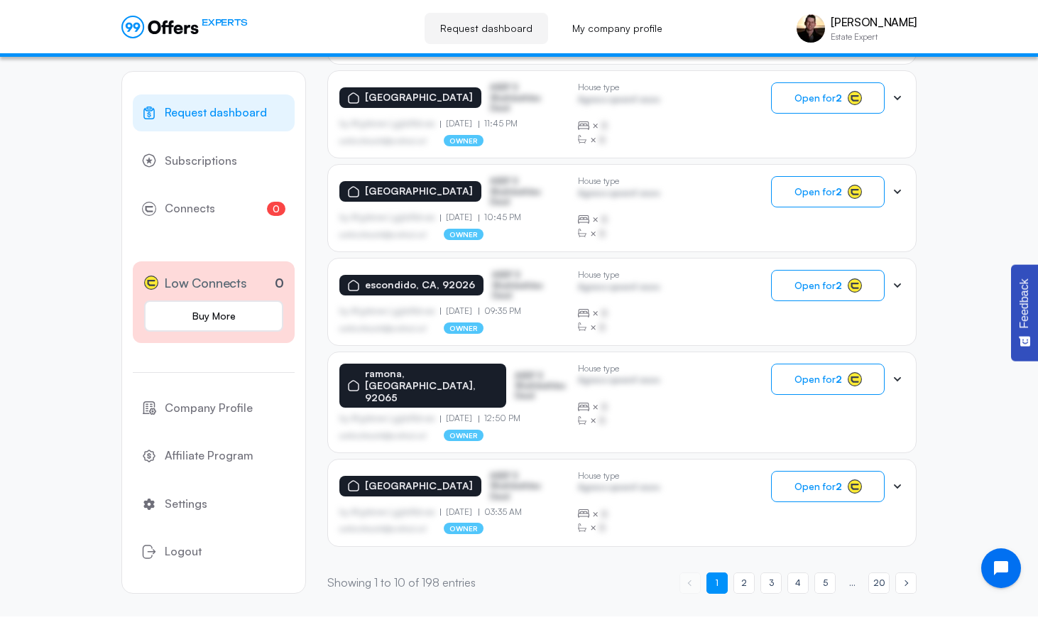
scroll to position [974, 0]
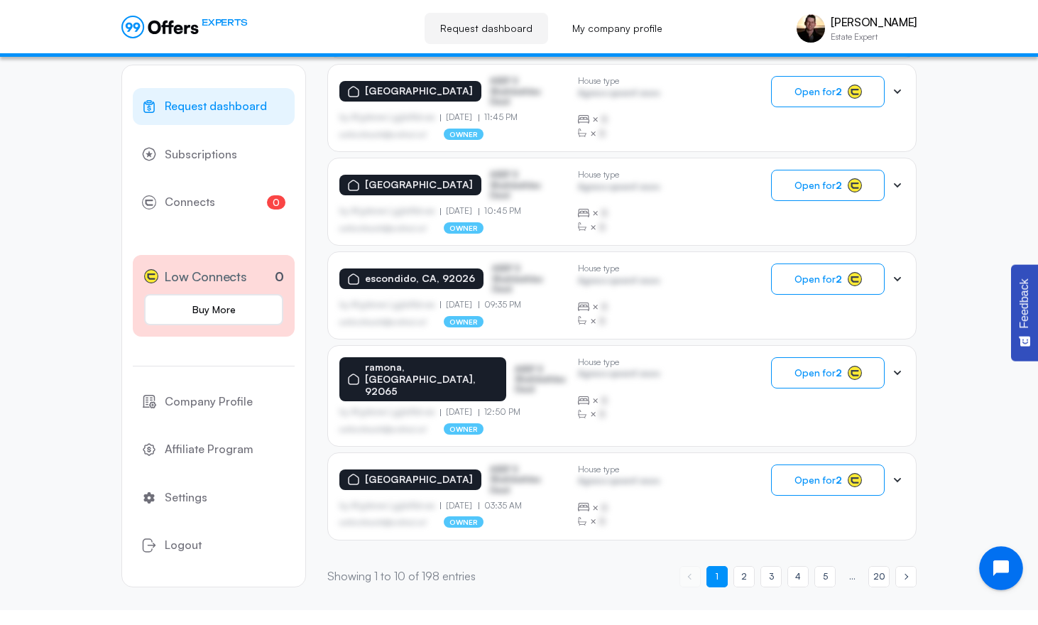
click at [996, 569] on icon "Open chat widget" at bounding box center [1001, 568] width 16 height 16
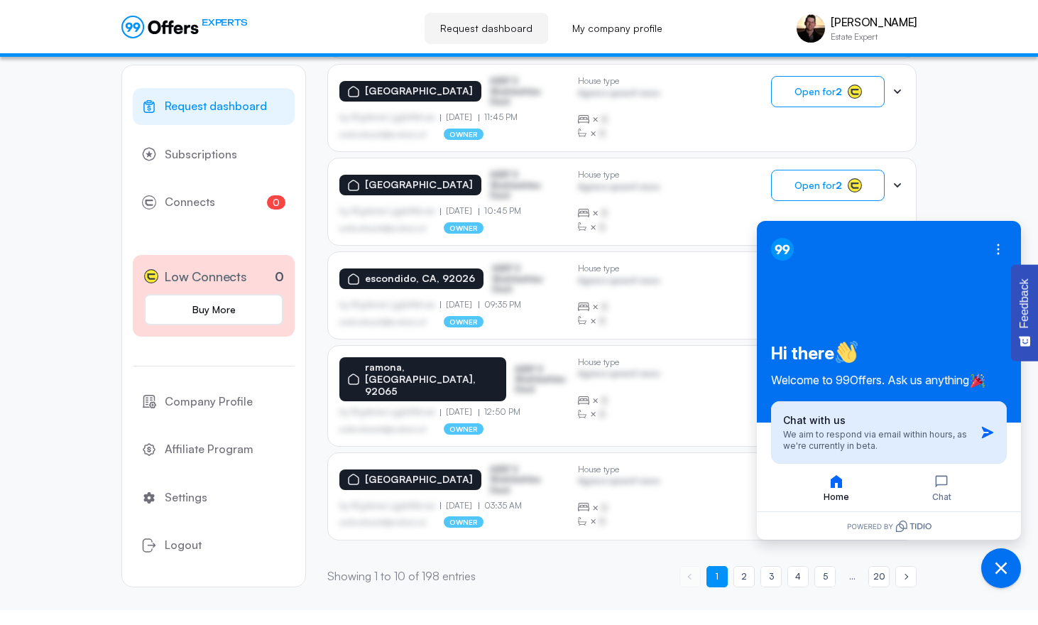
click at [898, 442] on span "We aim to respond via email within hours, as we're currently in beta." at bounding box center [879, 440] width 192 height 23
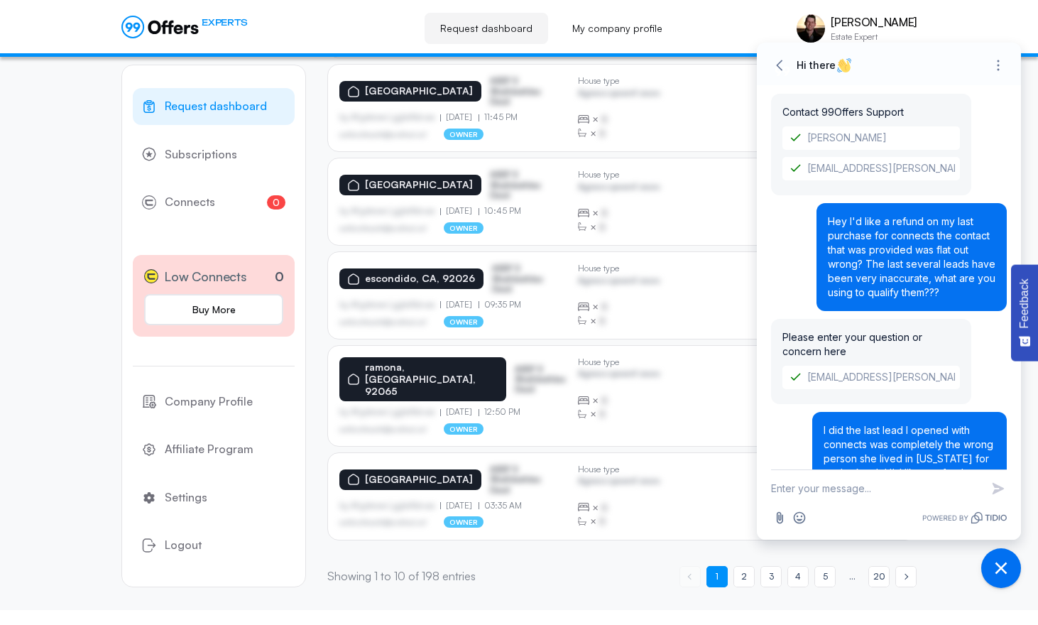
scroll to position [128, 0]
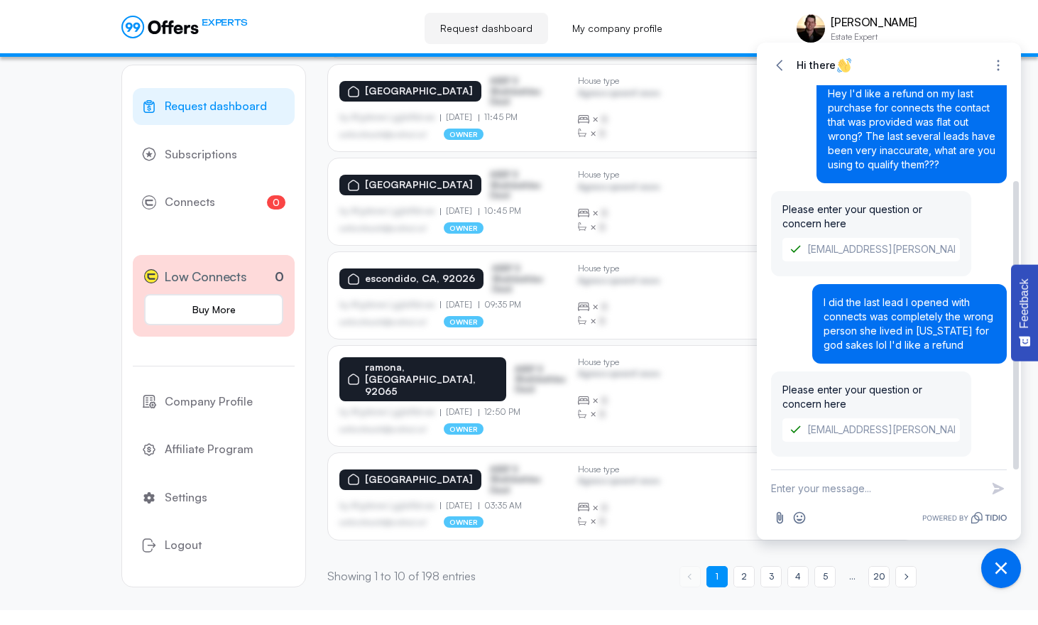
click at [884, 425] on input "[EMAIL_ADDRESS][PERSON_NAME][DOMAIN_NAME]" at bounding box center [870, 429] width 177 height 23
click at [865, 400] on div "Please enter your question or concern here [EMAIL_ADDRESS][PERSON_NAME][DOMAIN_…" at bounding box center [871, 413] width 200 height 85
click at [856, 467] on div "Contact 99Offers Support [PERSON_NAME] [EMAIL_ADDRESS][PERSON_NAME][DOMAIN_NAME…" at bounding box center [889, 217] width 236 height 505
click at [1011, 434] on div "Contact 99Offers Support [PERSON_NAME] [EMAIL_ADDRESS][PERSON_NAME][DOMAIN_NAME…" at bounding box center [889, 277] width 264 height 384
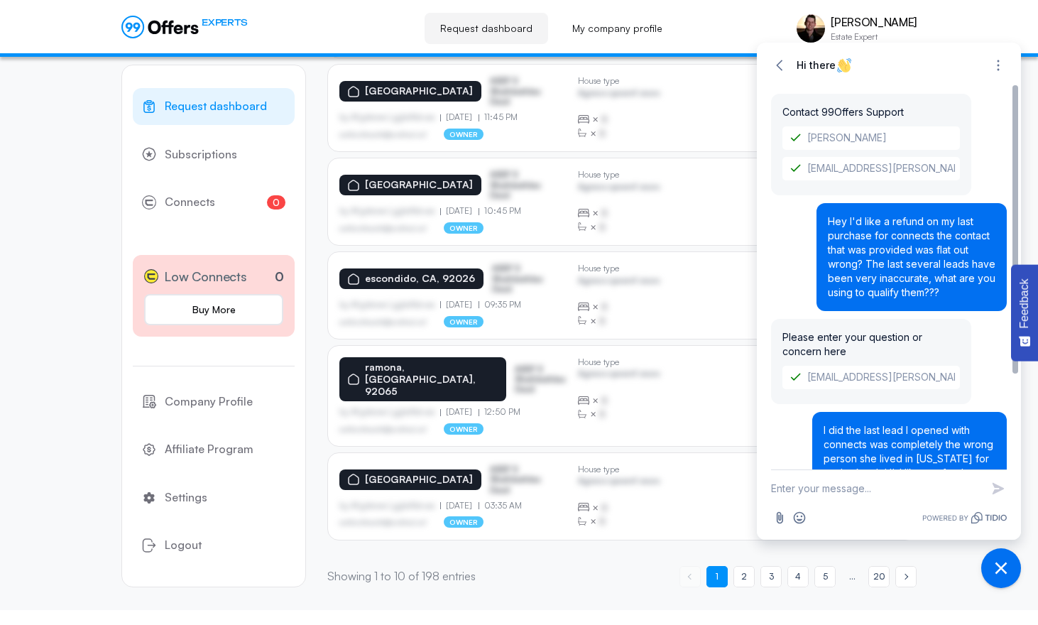
drag, startPoint x: 1016, startPoint y: 434, endPoint x: 1004, endPoint y: 283, distance: 152.3
click at [1004, 283] on div "Contact 99Offers Support [PERSON_NAME] [EMAIL_ADDRESS][PERSON_NAME][DOMAIN_NAME…" at bounding box center [889, 277] width 264 height 384
click at [863, 138] on input "[PERSON_NAME]" at bounding box center [870, 137] width 177 height 23
click at [850, 109] on span "Contact 99Offers Support" at bounding box center [842, 112] width 121 height 12
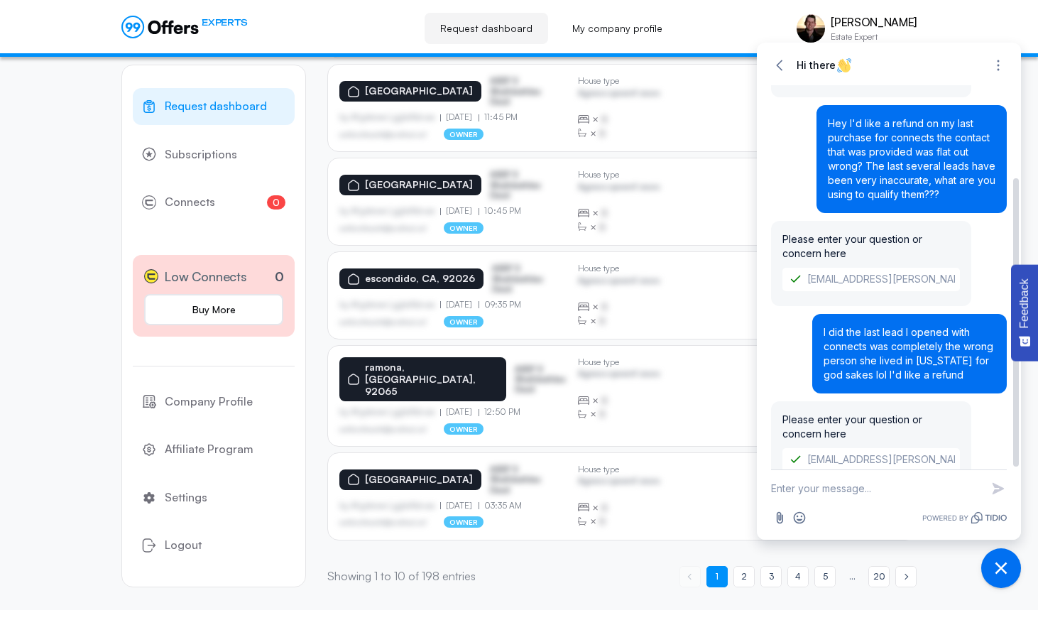
scroll to position [128, 0]
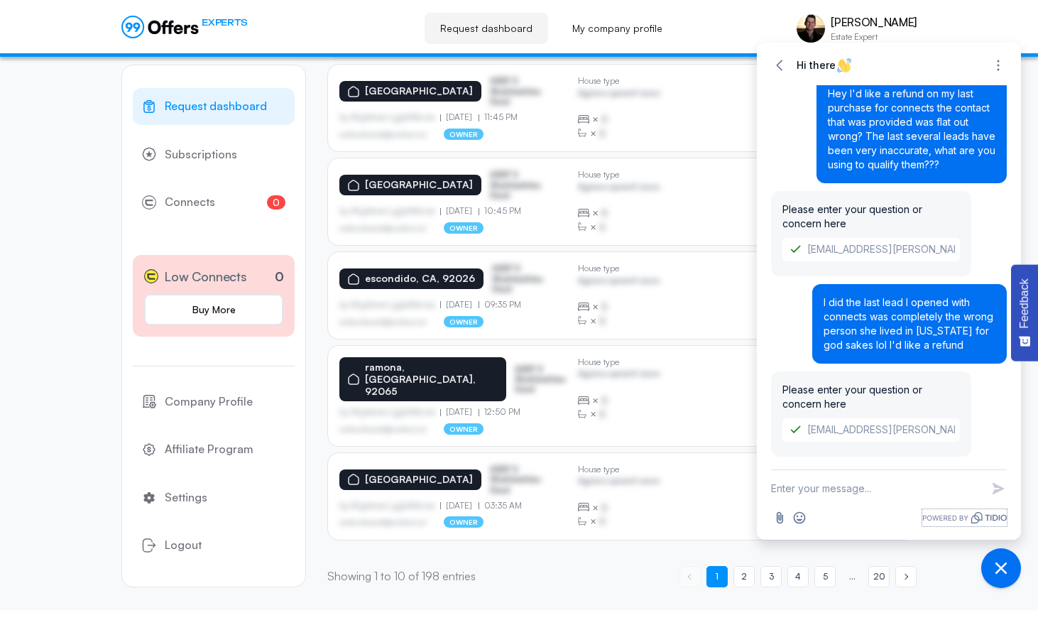
click at [980, 518] on icon "Powered by Tidio." at bounding box center [964, 517] width 84 height 17
click at [997, 559] on icon "Close chat widget" at bounding box center [1001, 568] width 22 height 22
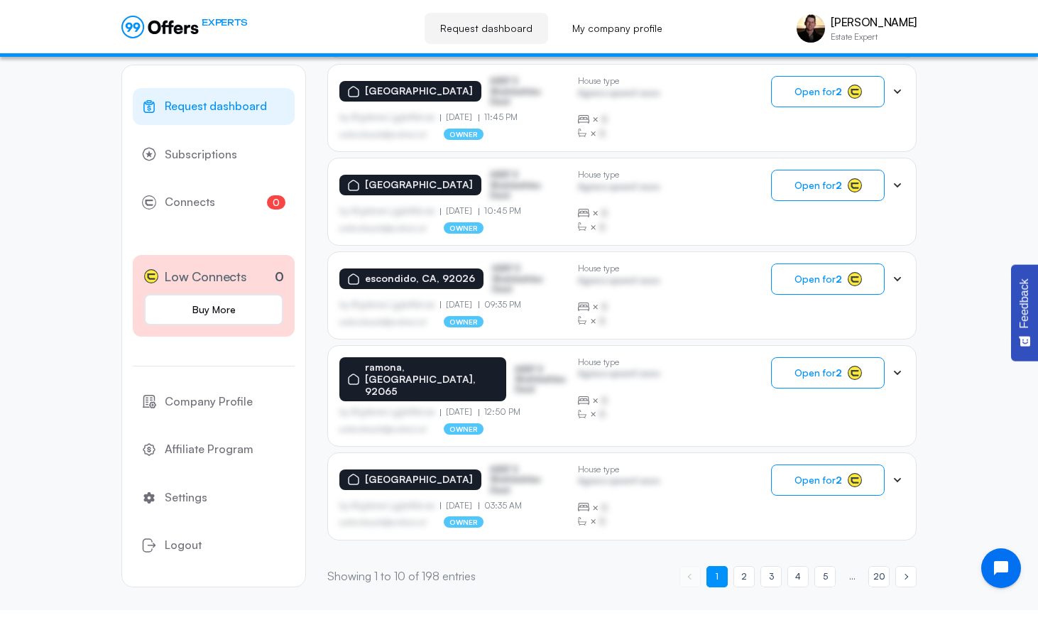
click at [615, 418] on div "× B" at bounding box center [619, 414] width 82 height 14
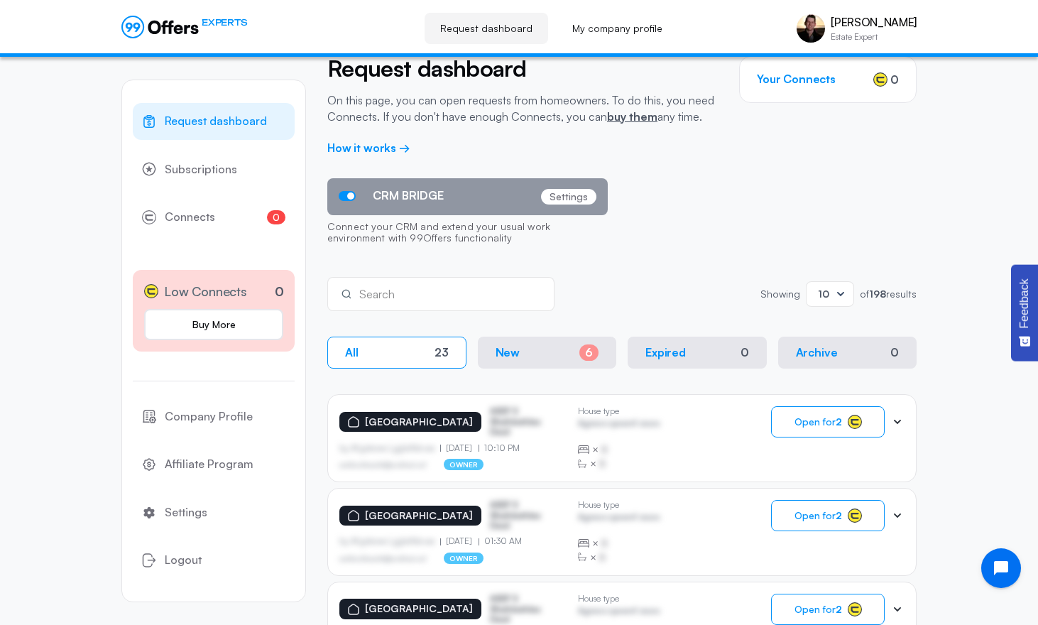
scroll to position [0, 0]
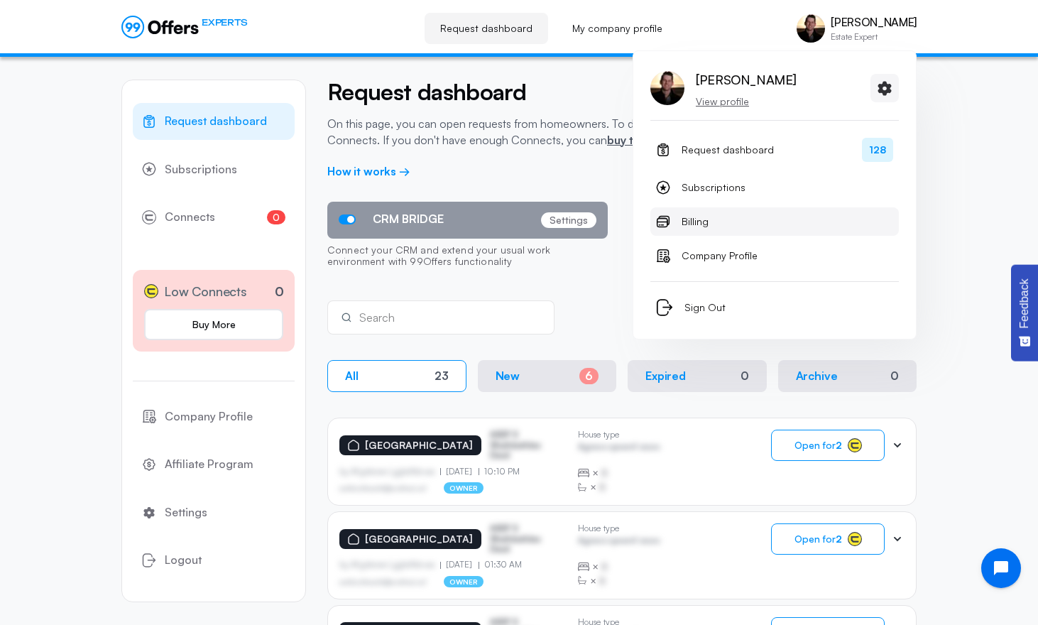
click at [784, 207] on link "Billing" at bounding box center [774, 221] width 248 height 28
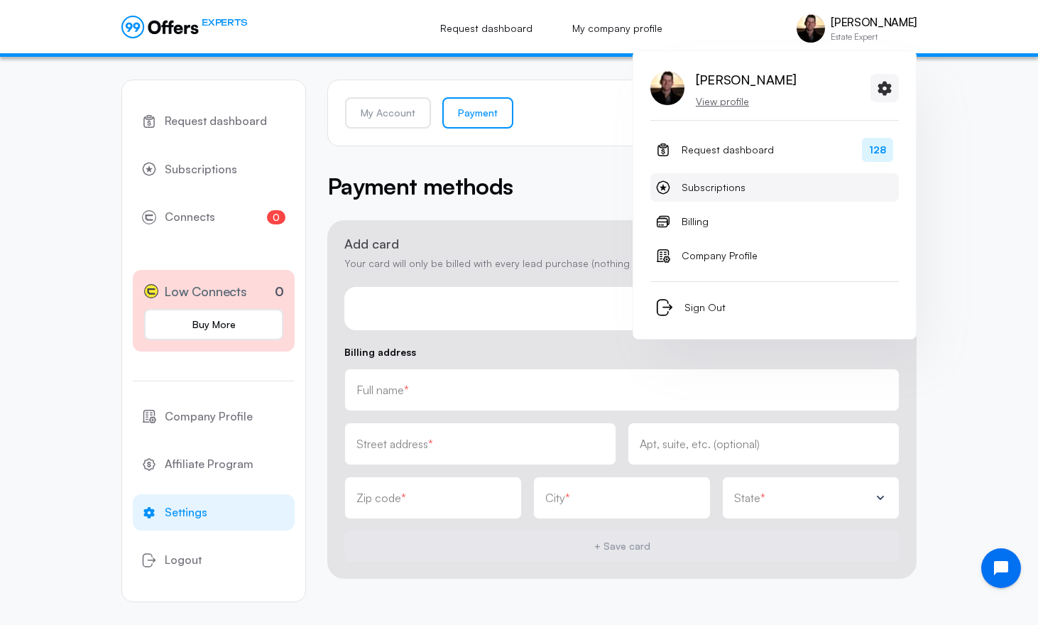
click at [774, 183] on link "Subscriptions" at bounding box center [774, 187] width 248 height 28
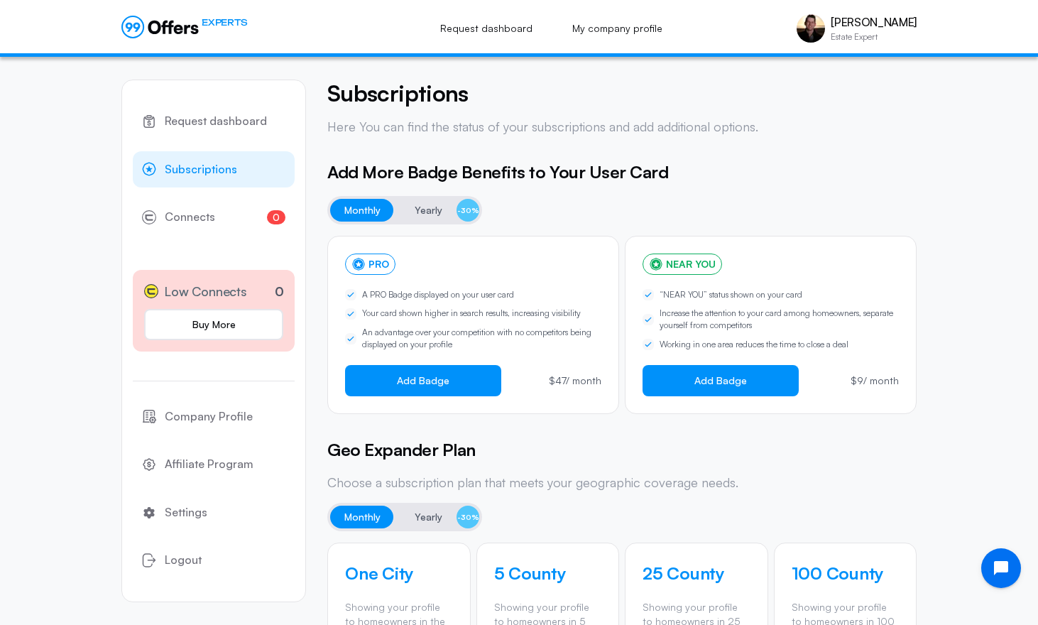
click at [532, 217] on div "Add More Badge Benefits to Your User Card Monthly Yearly -30% PRO A PRO Badge d…" at bounding box center [621, 286] width 589 height 255
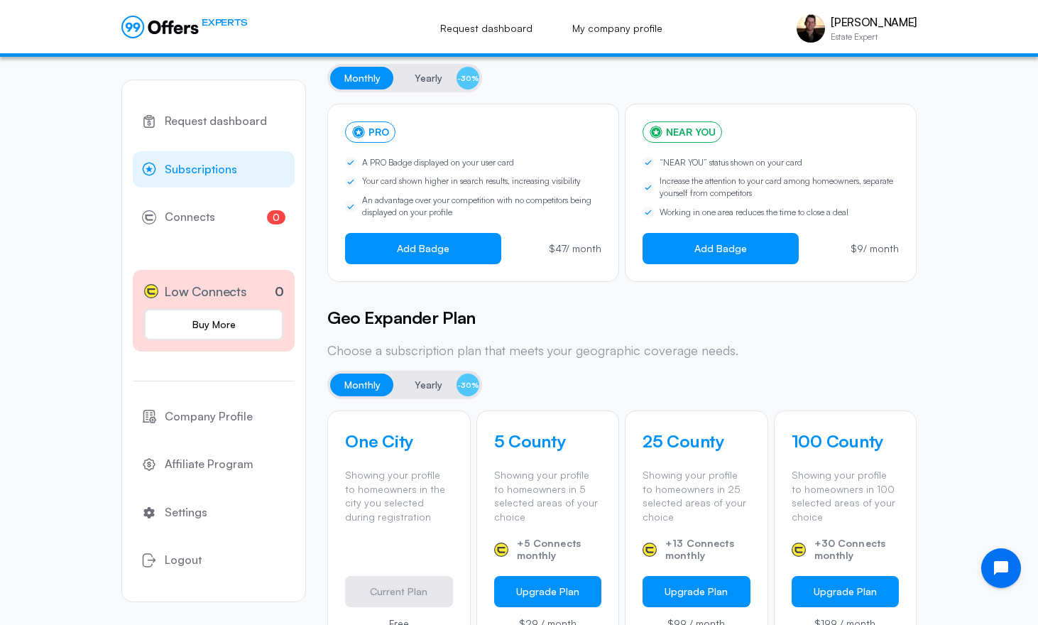
scroll to position [142, 0]
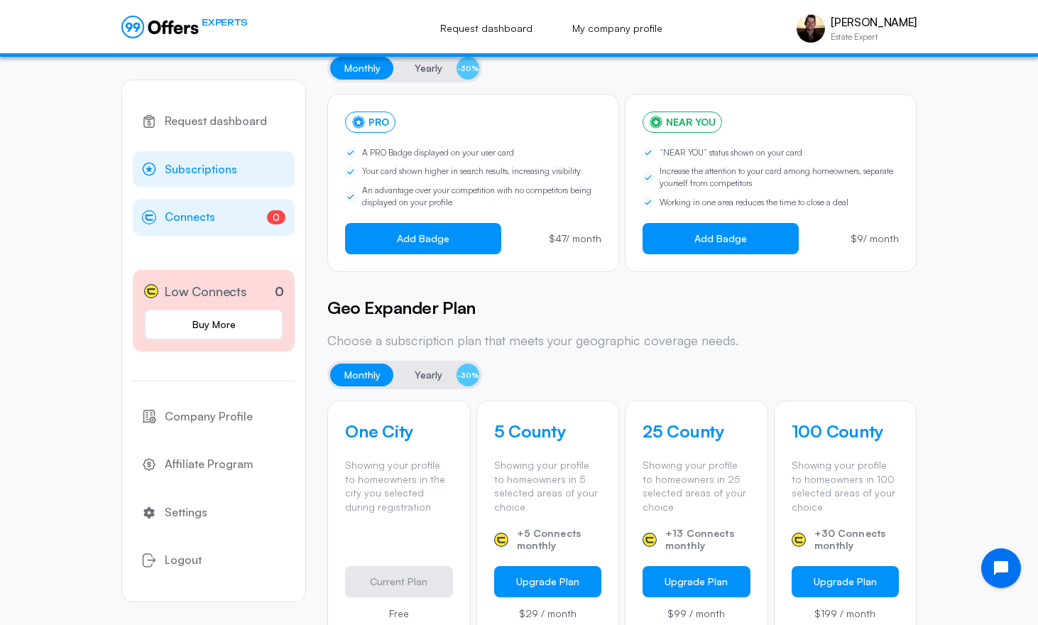
click at [216, 219] on link "0 Connects 0" at bounding box center [214, 217] width 162 height 37
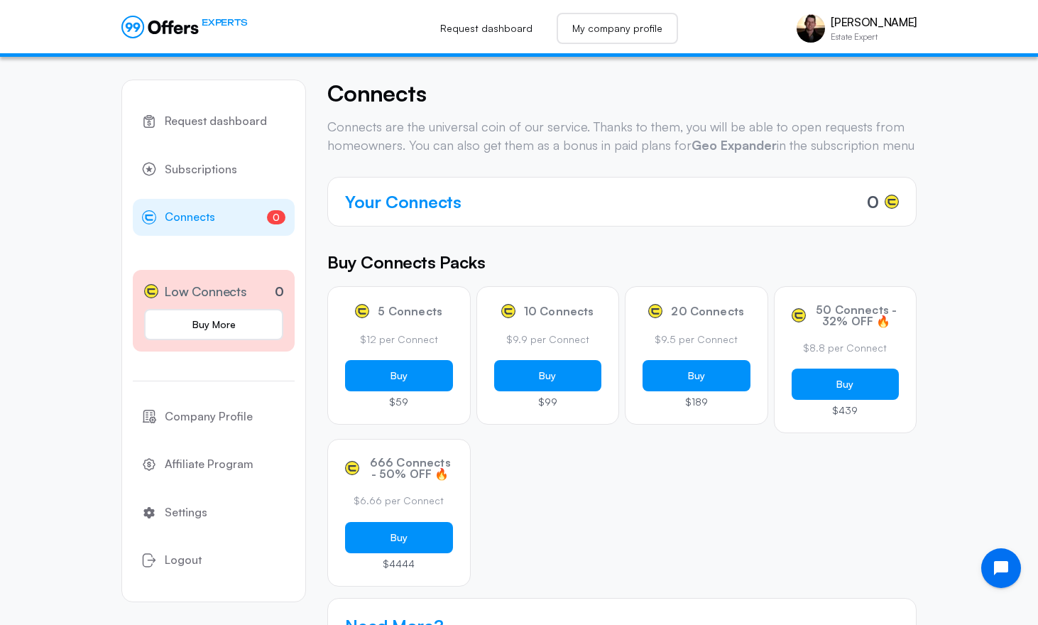
click at [642, 38] on link "My company profile" at bounding box center [617, 28] width 121 height 31
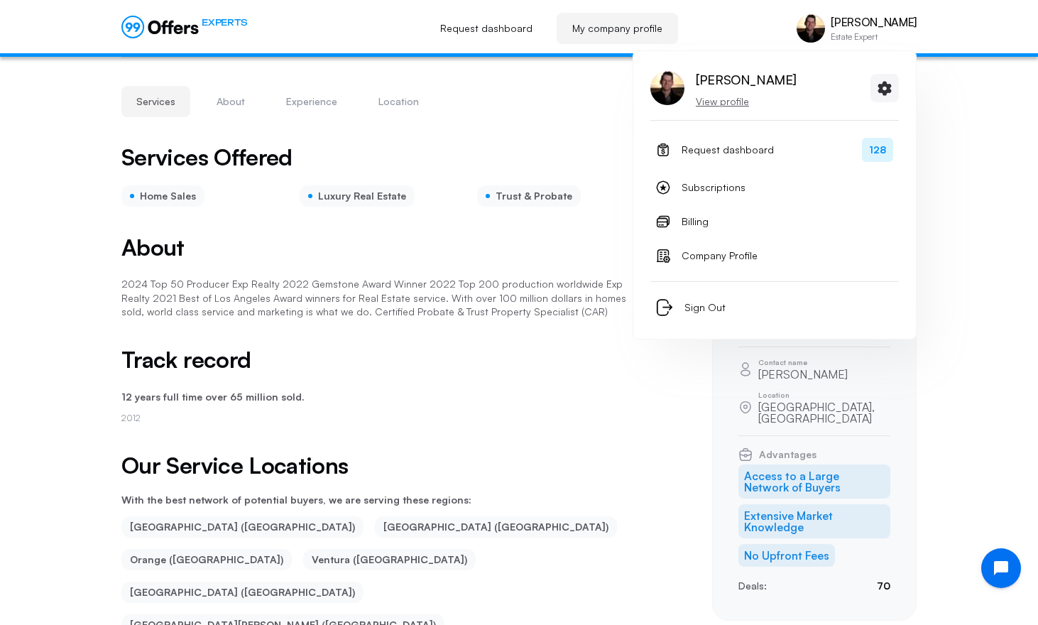
click at [907, 18] on p "[PERSON_NAME]" at bounding box center [874, 22] width 86 height 13
click at [789, 231] on link "Billing" at bounding box center [774, 221] width 248 height 28
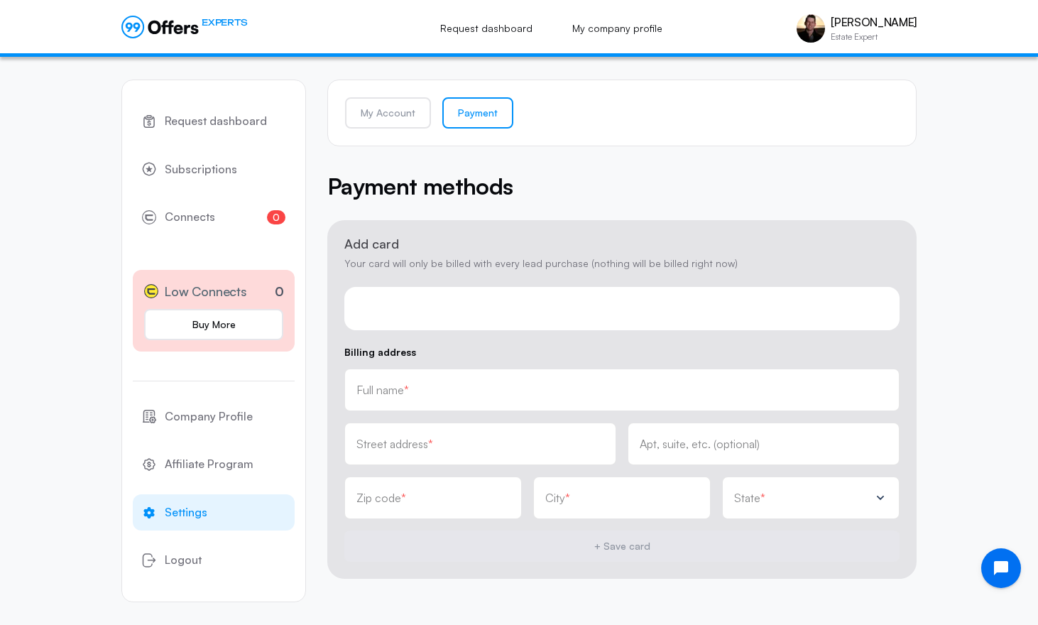
click at [508, 582] on div "My Account Payment Payment methods Add card Your card will only be billed with …" at bounding box center [621, 329] width 589 height 544
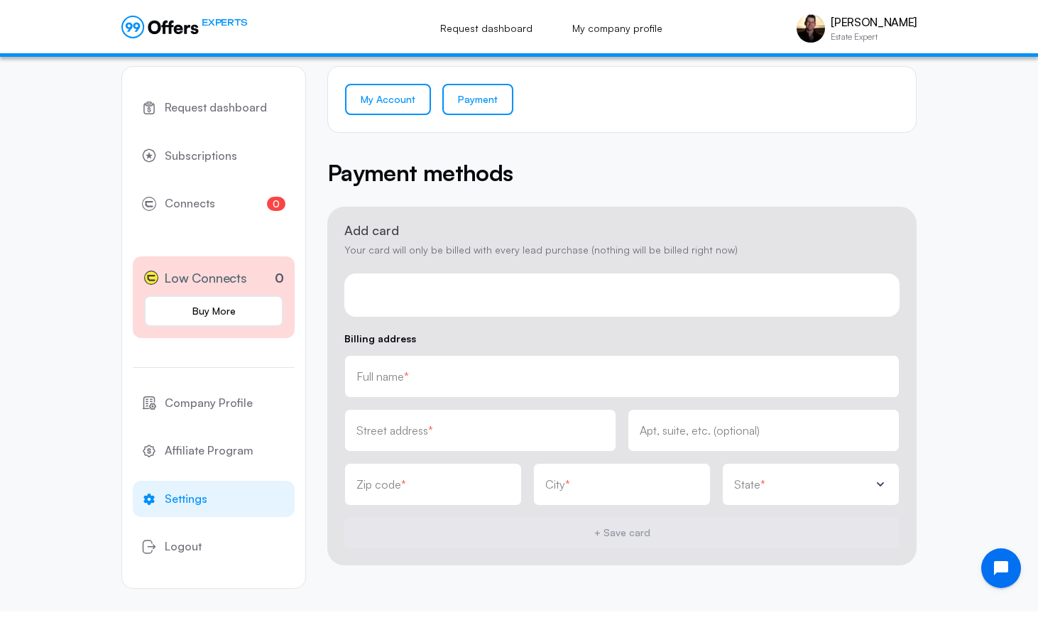
click at [390, 104] on link "My Account" at bounding box center [388, 99] width 86 height 31
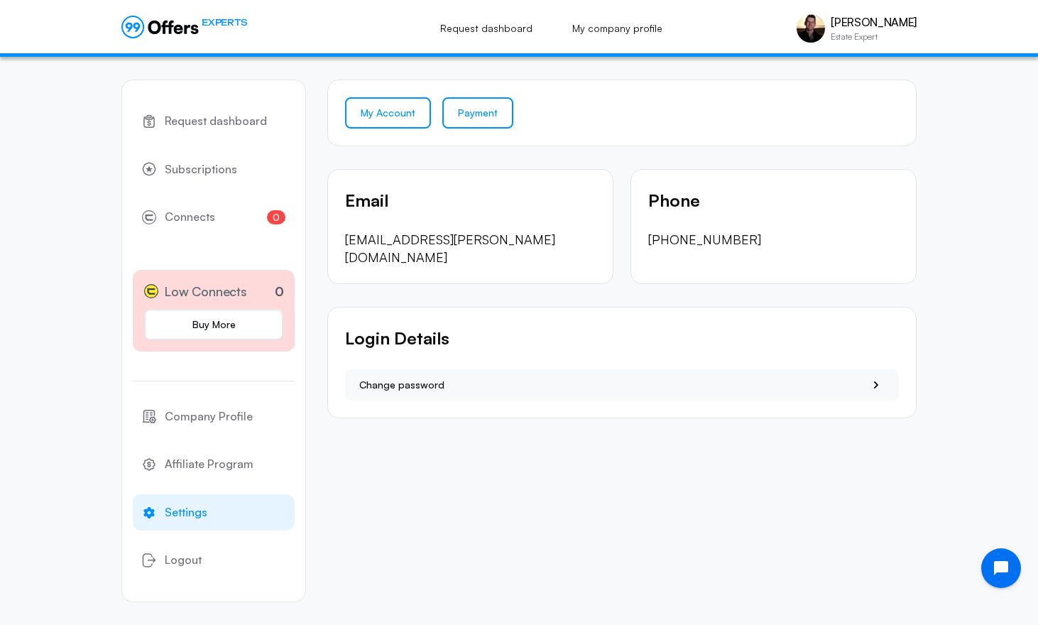
click at [468, 124] on link "Payment" at bounding box center [477, 112] width 71 height 31
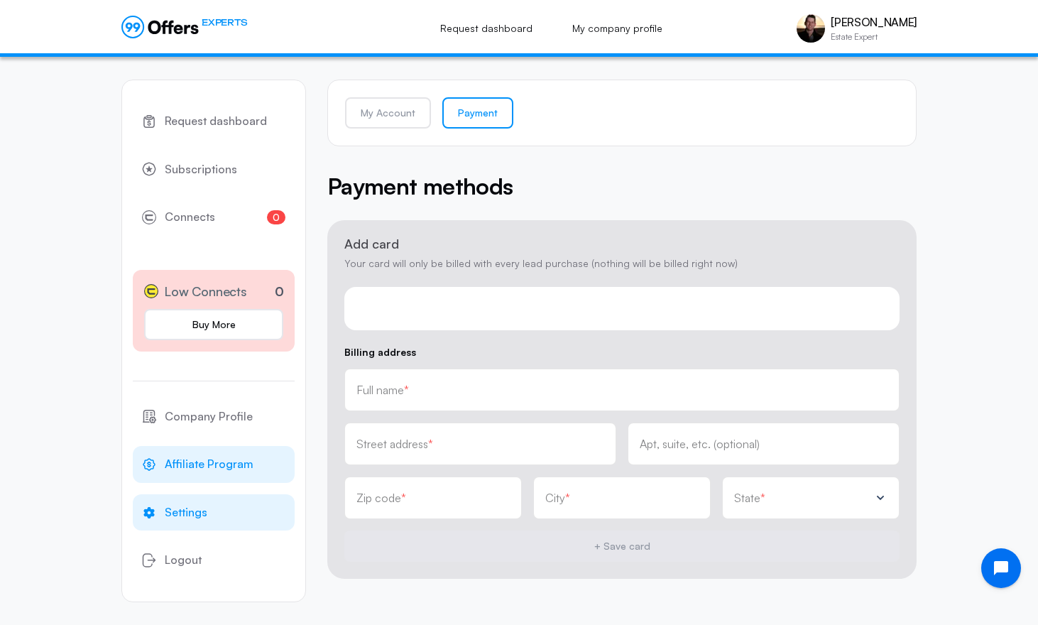
click at [173, 461] on span "Affiliate Program" at bounding box center [209, 464] width 89 height 18
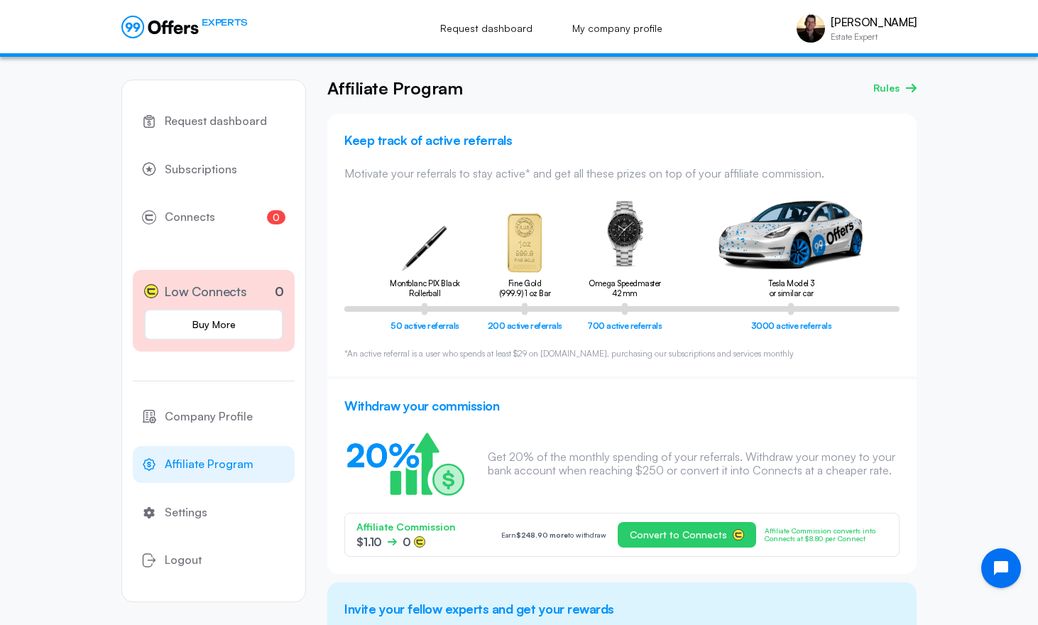
click at [667, 425] on section "Withdraw your commission Get 20% of the monthly spending of your referrals. Wit…" at bounding box center [621, 476] width 589 height 195
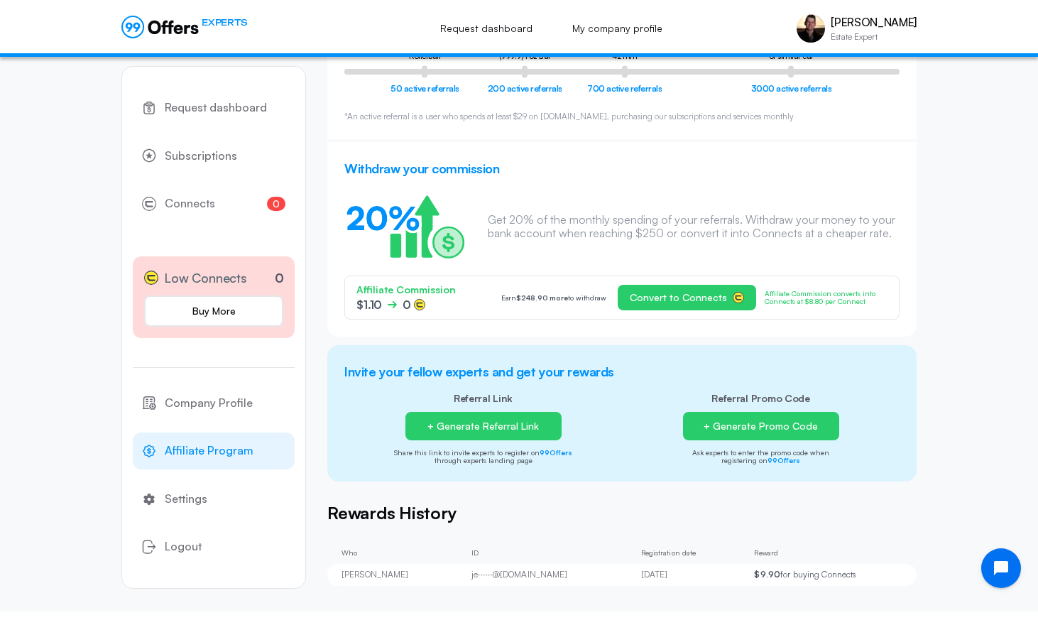
scroll to position [237, 0]
click at [526, 430] on button "+ Generate Referral Link" at bounding box center [483, 426] width 156 height 28
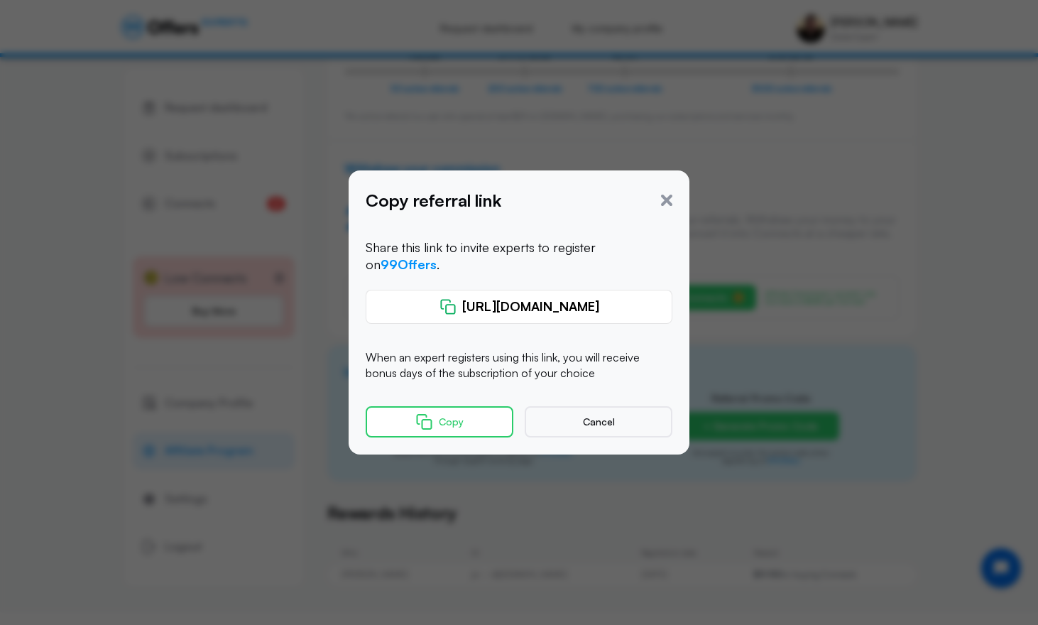
click at [472, 410] on button "Copy" at bounding box center [440, 421] width 148 height 31
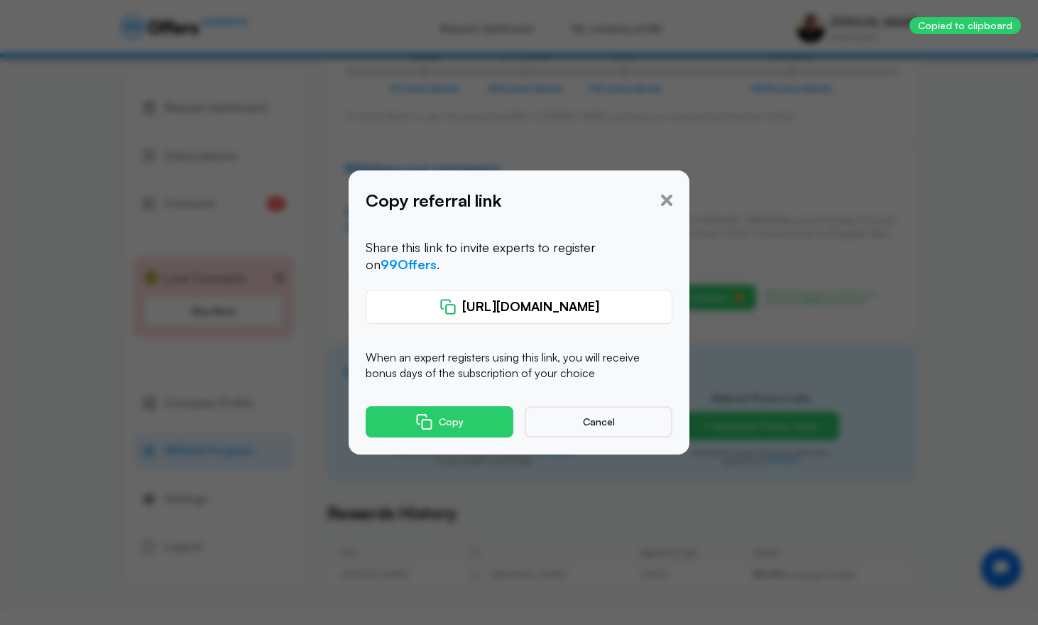
click at [224, 136] on div at bounding box center [519, 312] width 1038 height 625
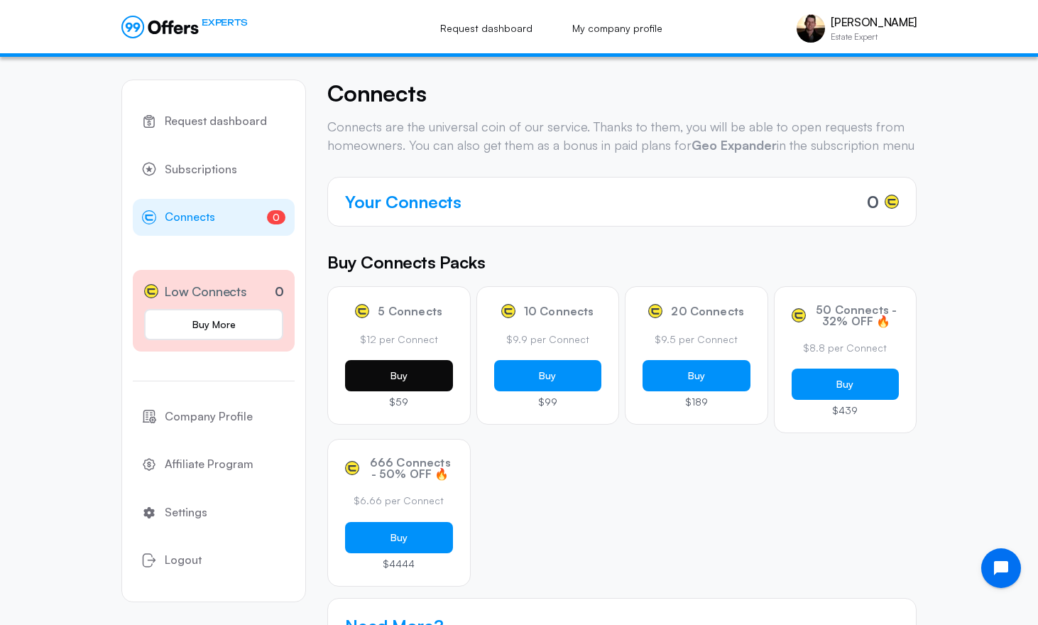
click at [450, 391] on button "Buy" at bounding box center [399, 375] width 108 height 31
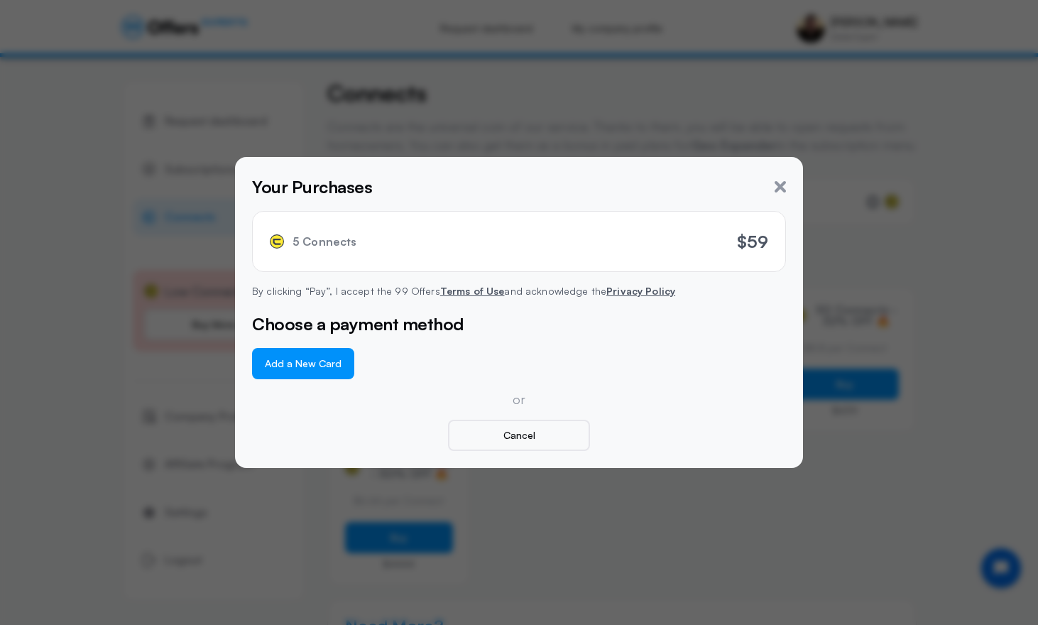
click at [327, 369] on button "Add a New Card" at bounding box center [303, 363] width 102 height 31
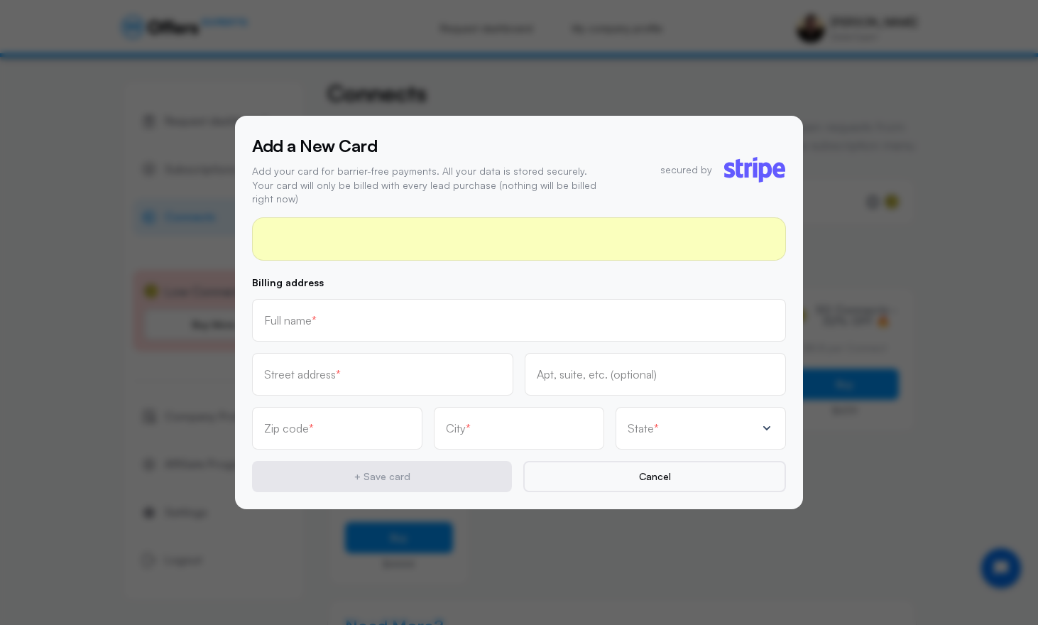
scroll to position [111, 0]
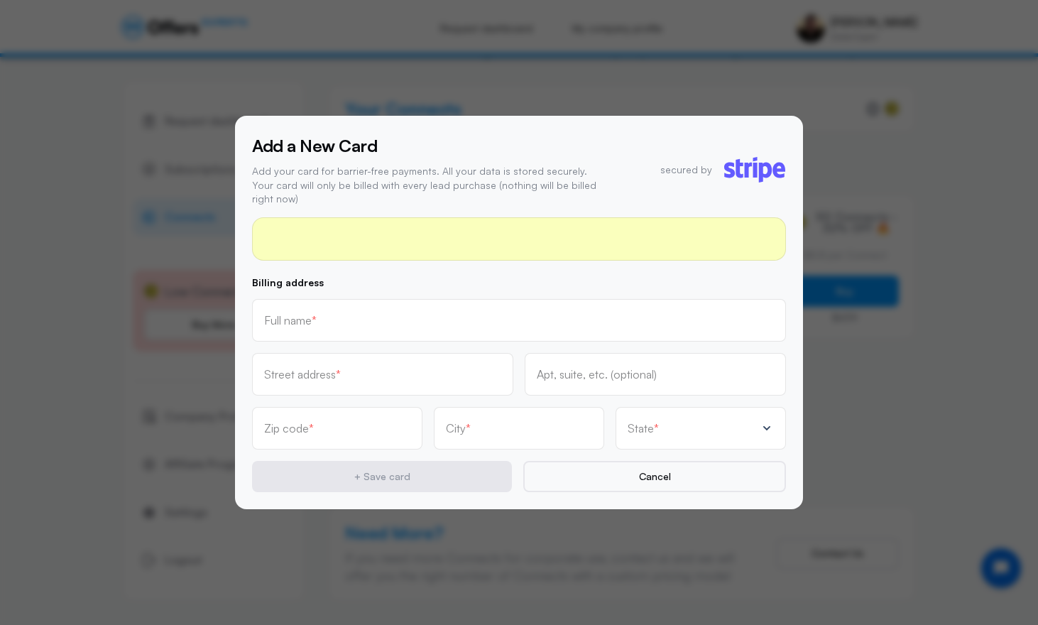
click at [410, 331] on div "Full name *" at bounding box center [519, 320] width 534 height 43
type input "ARIS J ANAGNOS"
click at [425, 366] on div "Street address *" at bounding box center [382, 374] width 237 height 16
type input "4525 Cove Dr #8"
click at [396, 420] on input "text" at bounding box center [337, 428] width 146 height 16
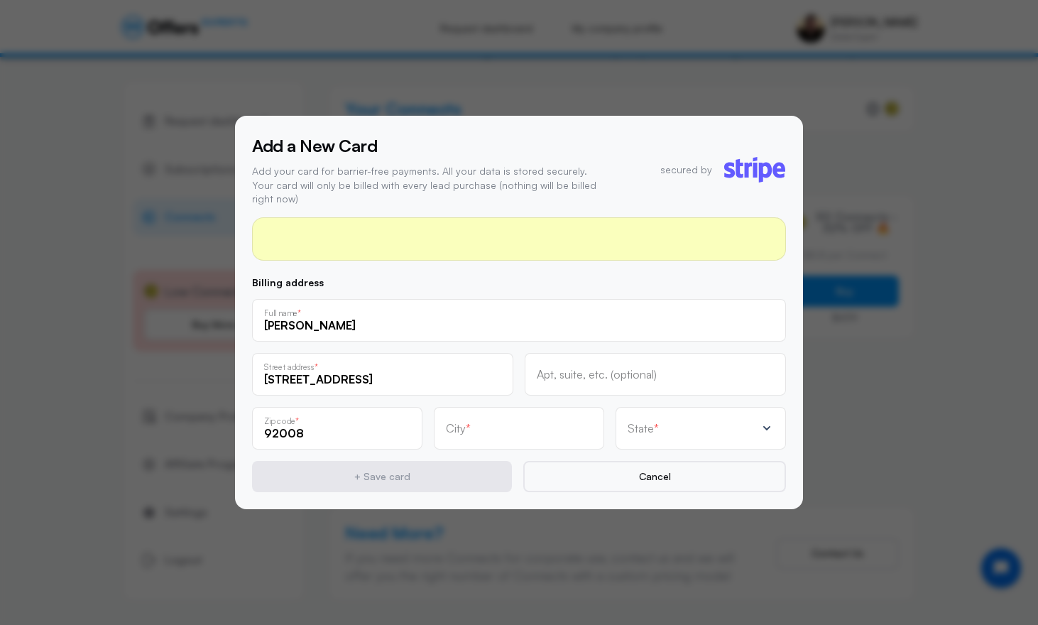
type input "92008"
click at [509, 428] on div "City *" at bounding box center [519, 428] width 170 height 43
type input "Carlsbad"
click at [659, 422] on div "State *" at bounding box center [692, 428] width 128 height 14
drag, startPoint x: 704, startPoint y: 398, endPoint x: 691, endPoint y: 370, distance: 30.5
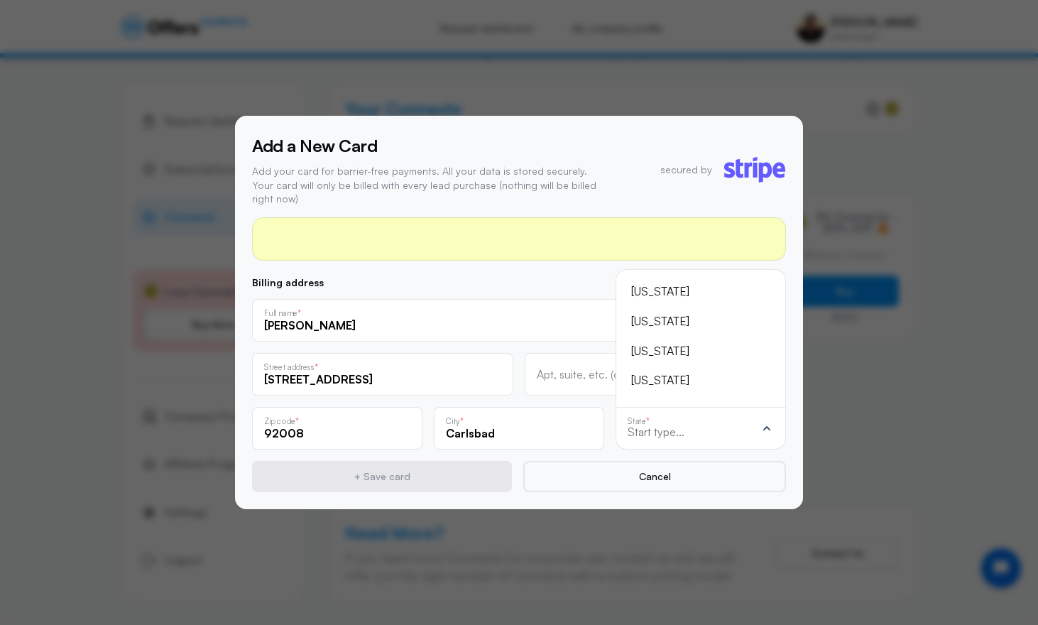
click at [691, 370] on div "[US_STATE] [US_STATE] [US_STATE] [US_STATE] [US_STATE] [US_STATE] [US_STATE] [U…" at bounding box center [700, 338] width 170 height 138
drag, startPoint x: 691, startPoint y: 370, endPoint x: 681, endPoint y: 338, distance: 33.5
click at [681, 338] on ul "[US_STATE] [US_STATE] [US_STATE] [US_STATE] [US_STATE] [US_STATE] [US_STATE] [U…" at bounding box center [701, 338] width 146 height 114
click at [679, 383] on div "[US_STATE]" at bounding box center [692, 392] width 122 height 18
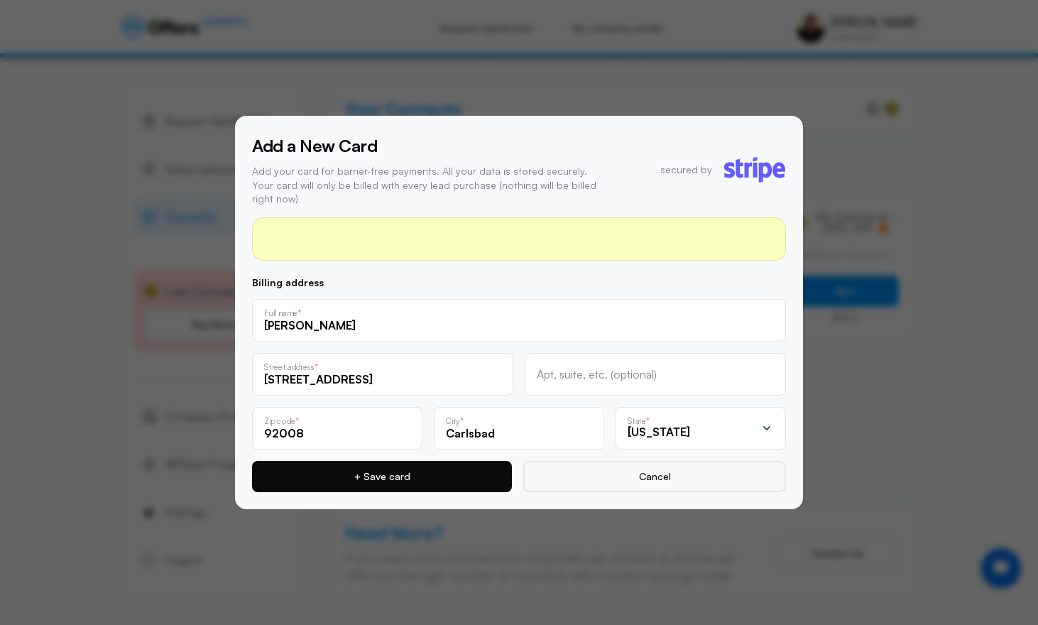
click at [456, 481] on button "+ Save card" at bounding box center [382, 476] width 260 height 31
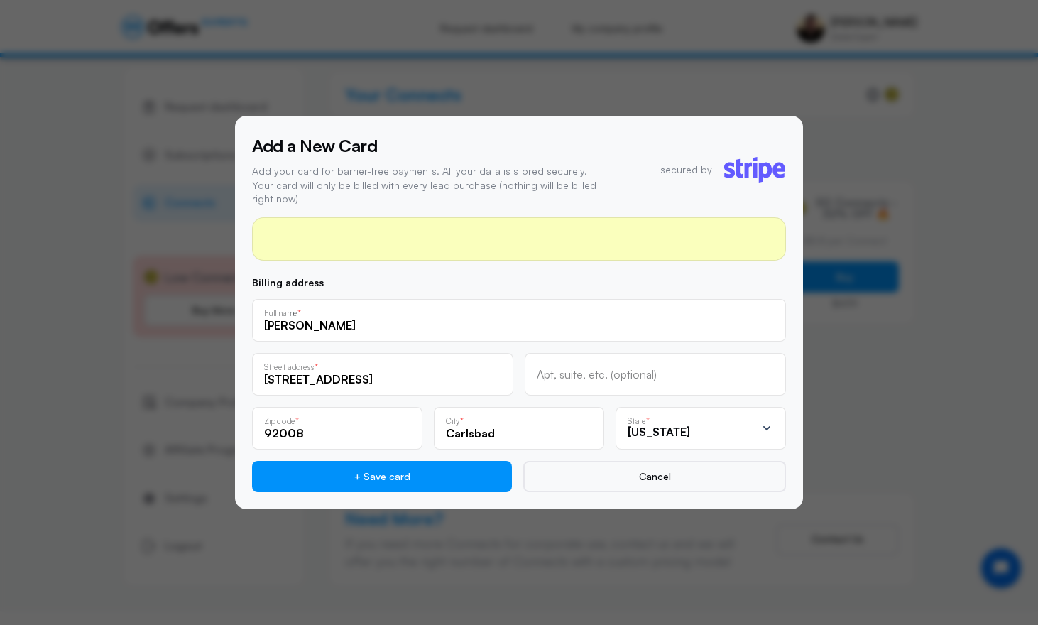
click at [899, 116] on div at bounding box center [519, 312] width 1038 height 625
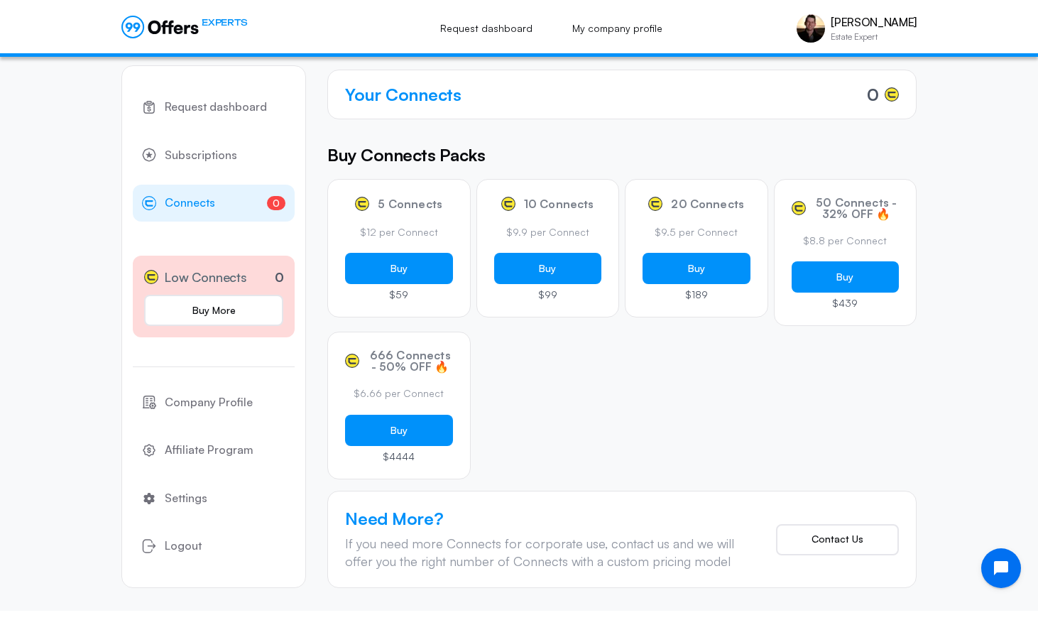
click at [808, 427] on div "5 Connects $12 per Connect Buy $59 10 Connects $9.9 per Connect Buy $99 20 Conn…" at bounding box center [621, 329] width 589 height 300
click at [828, 544] on button "Contact Us" at bounding box center [837, 539] width 123 height 31
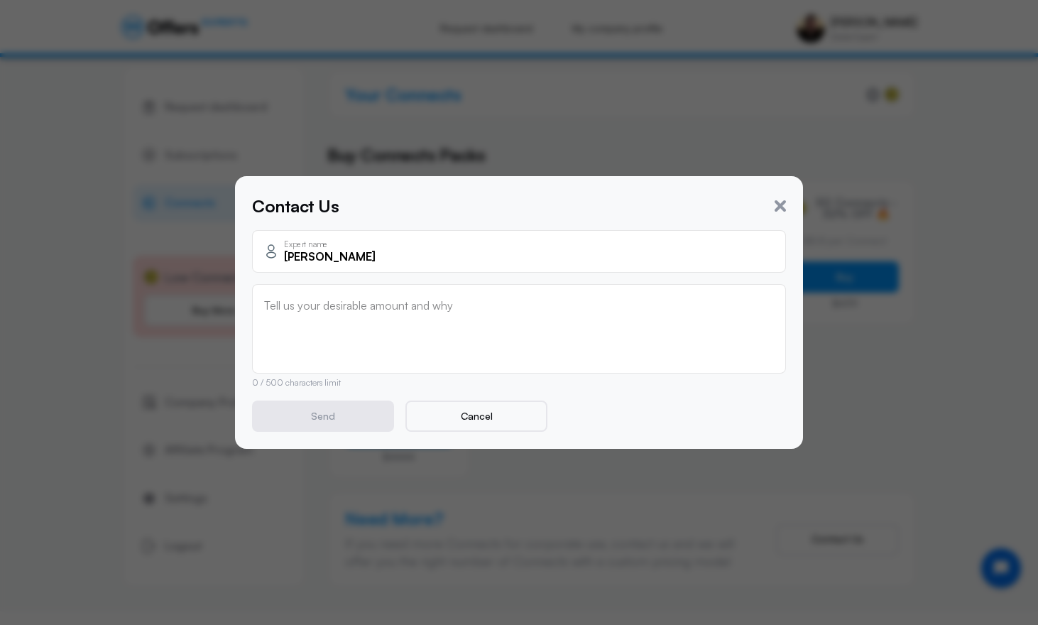
click at [499, 333] on textarea at bounding box center [519, 327] width 510 height 57
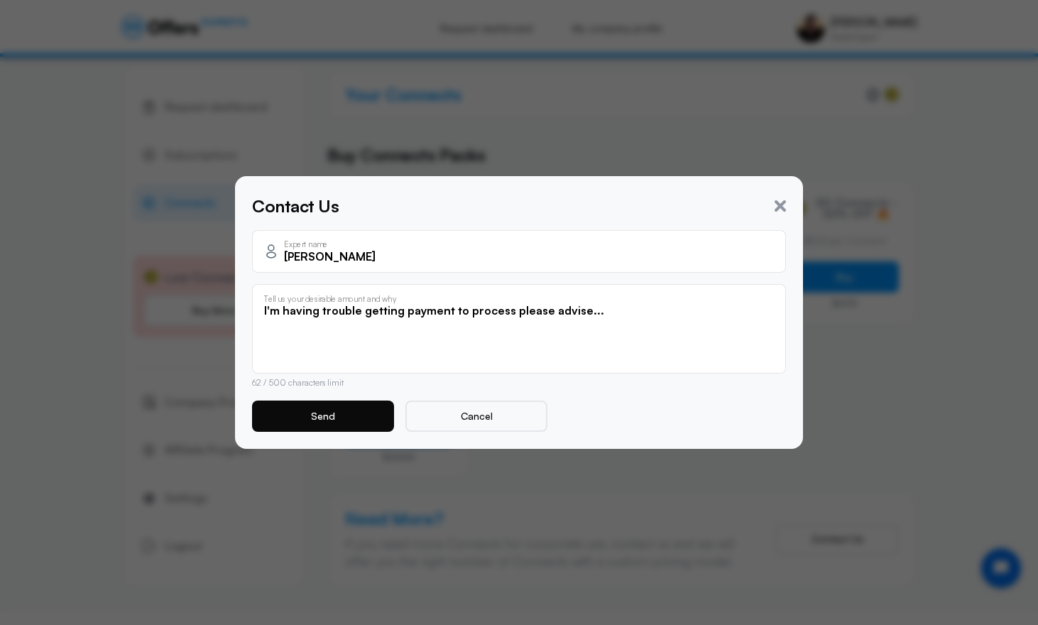
type textarea "I'm having trouble getting payment to process please advise..."
click at [369, 412] on button "Send" at bounding box center [323, 415] width 142 height 31
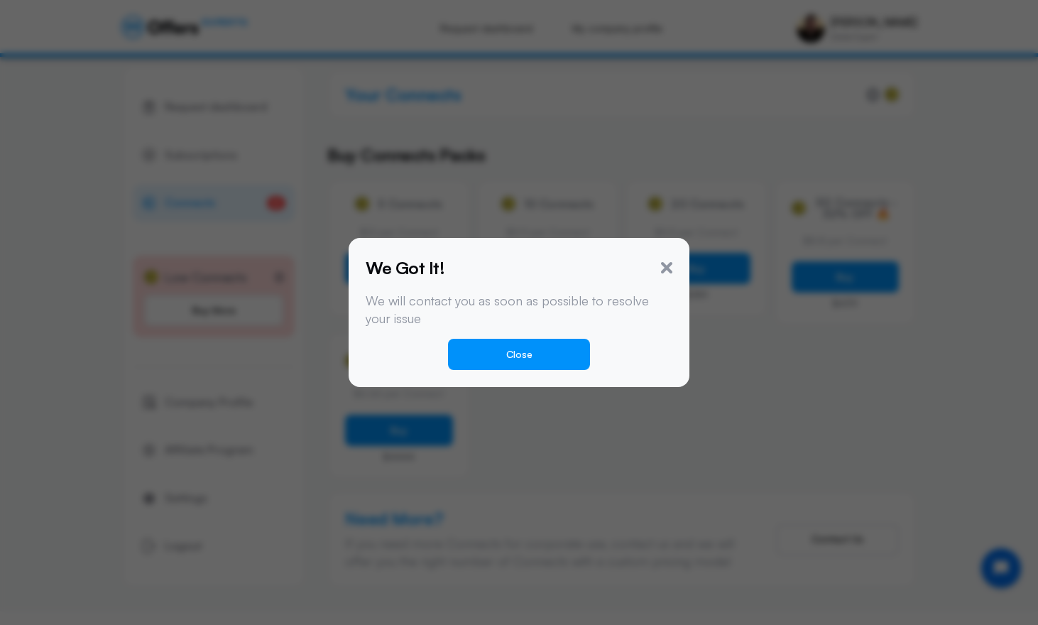
click at [522, 347] on button "Close" at bounding box center [519, 354] width 142 height 31
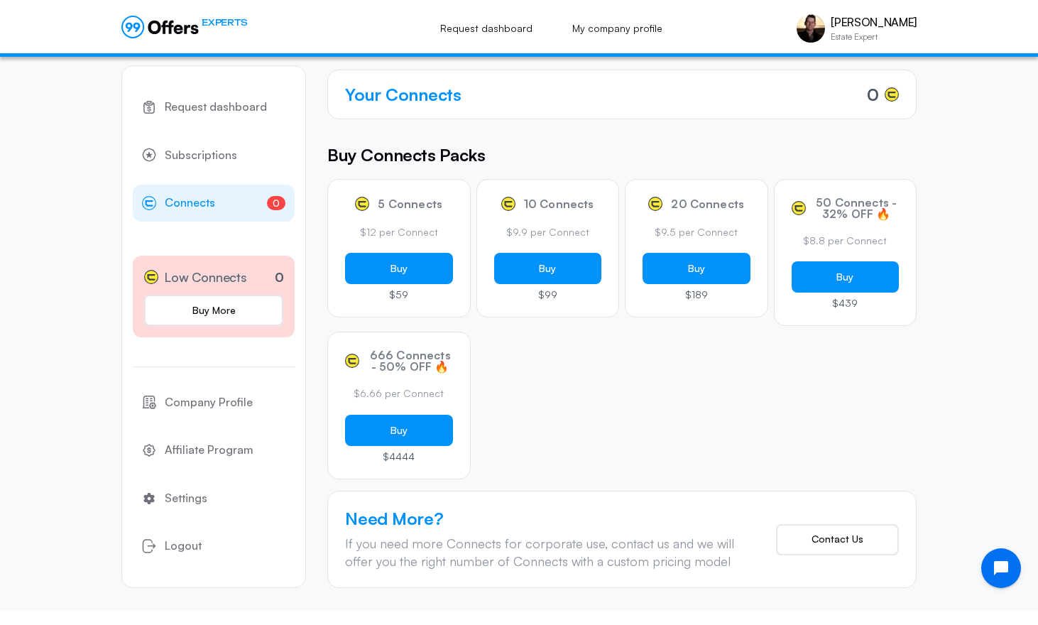
click at [957, 136] on div "Request dashboard Subscriptions 0 Connects 0 Low Connects 0 Buy More Company Pr…" at bounding box center [519, 280] width 1038 height 661
